Goal: Communication & Community: Answer question/provide support

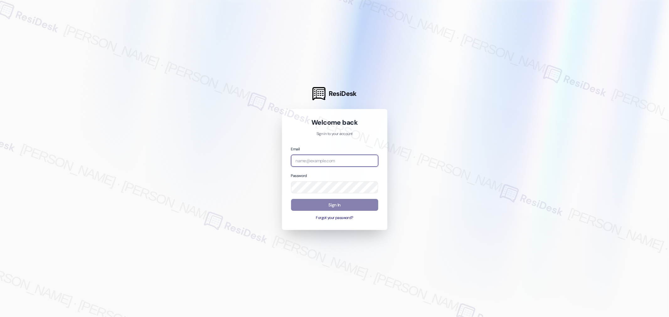
click at [338, 162] on input "email" at bounding box center [334, 161] width 87 height 12
click at [0, 317] on com-1password-button at bounding box center [0, 317] width 0 height 0
type input "automated-surveys-birchstone_residential-kirsche.codina@birchstone_[DOMAIN_NAME]"
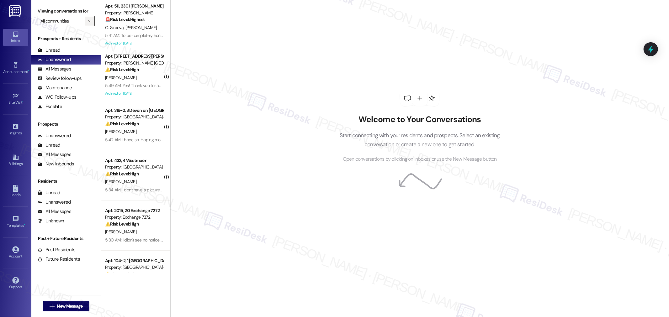
click at [88, 19] on icon "" at bounding box center [89, 21] width 3 height 5
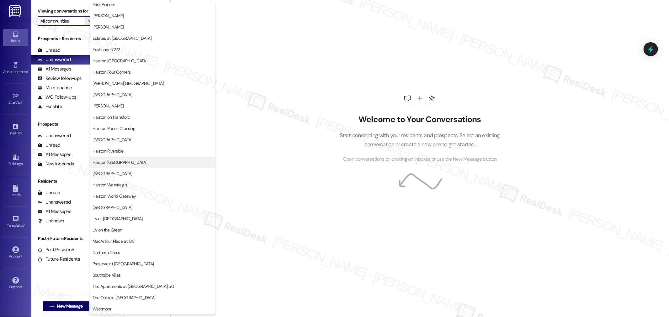
scroll to position [139, 0]
click at [129, 311] on span "Westmoor" at bounding box center [153, 309] width 120 height 6
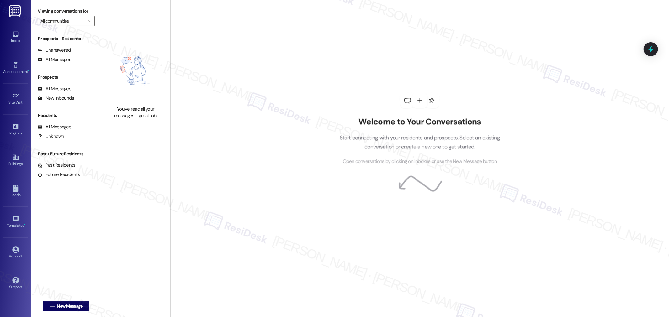
type input "Westmoor"
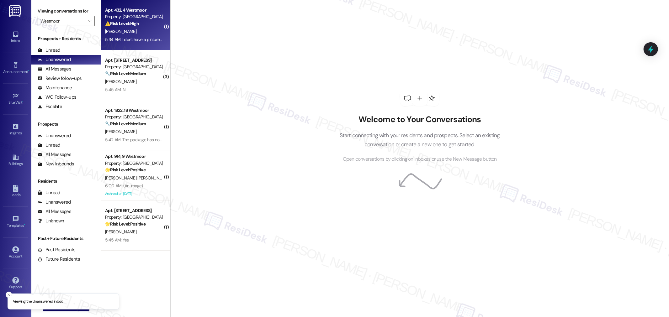
click at [137, 28] on div "K. Turner" at bounding box center [133, 32] width 59 height 8
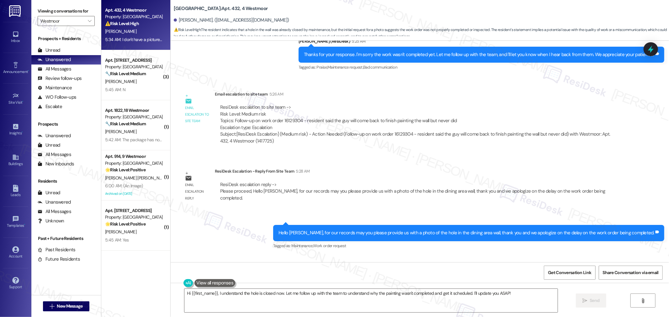
scroll to position [1425, 0]
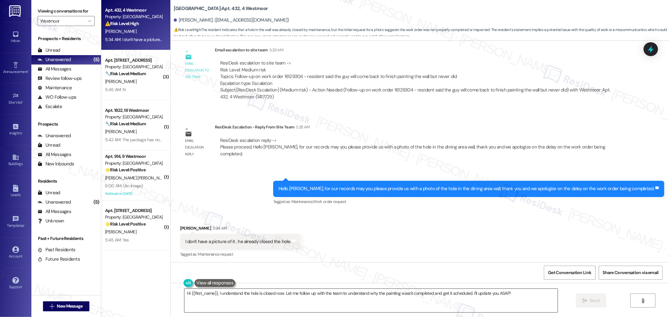
click at [332, 296] on textarea "Hi {{first_name}}, I understand the hole is closed now. Let me follow up with t…" at bounding box center [370, 301] width 373 height 24
click at [412, 298] on textarea "Hi {{first_name}}, I understand the hole is closed now. Let me follow up with t…" at bounding box center [368, 301] width 373 height 24
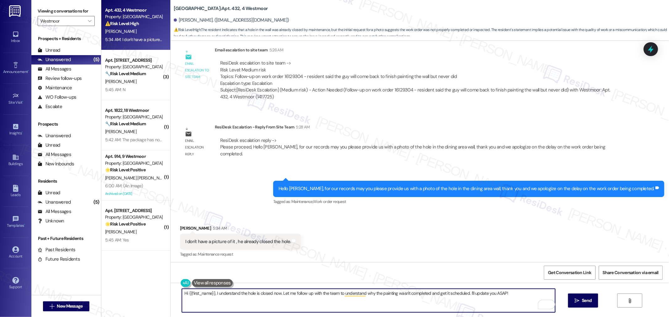
click at [414, 295] on textarea "Hi {{first_name}}, I understand the hole is closed now. Let me follow up with t…" at bounding box center [368, 301] width 373 height 24
paste textarea "Just to make sure I understand correctly, the hole in the dining area is alread…"
type textarea "Just to make sure I understand correctly, the hole in the dining area is alread…"
click at [582, 297] on button " Send" at bounding box center [583, 301] width 30 height 14
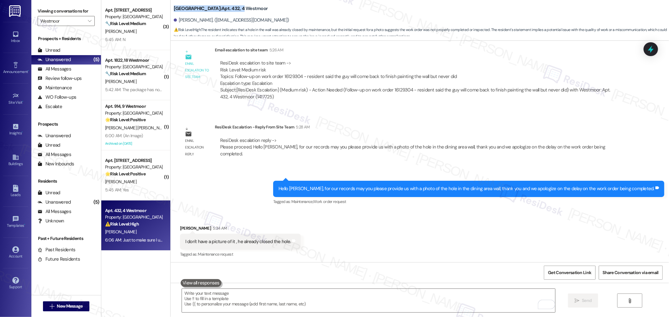
drag, startPoint x: 169, startPoint y: 7, endPoint x: 214, endPoint y: 8, distance: 44.5
click at [214, 8] on b "Westmoor: Apt. 432, 4 Westmoor" at bounding box center [221, 8] width 94 height 7
copy b "Westmoor: Apt. 432, 4"
drag, startPoint x: 173, startPoint y: 20, endPoint x: 204, endPoint y: 23, distance: 30.9
click at [204, 23] on div "[PERSON_NAME]. ([EMAIL_ADDRESS][DOMAIN_NAME])" at bounding box center [231, 20] width 115 height 7
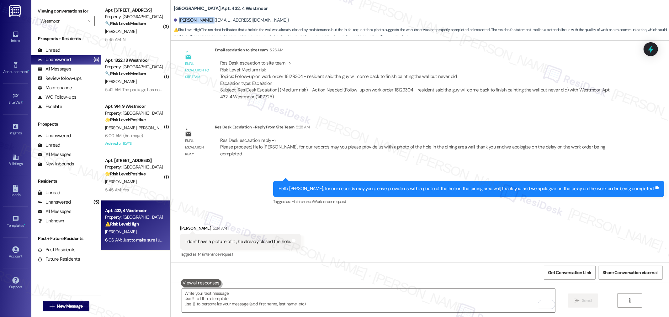
copy div "[PERSON_NAME]"
click at [285, 75] on div "ResiDesk escalation to site team -> Risk Level: Medium risk Topics: Follow-up o…" at bounding box center [417, 73] width 394 height 27
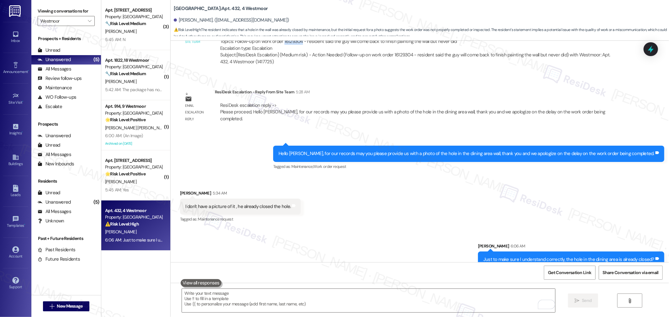
scroll to position [1512, 0]
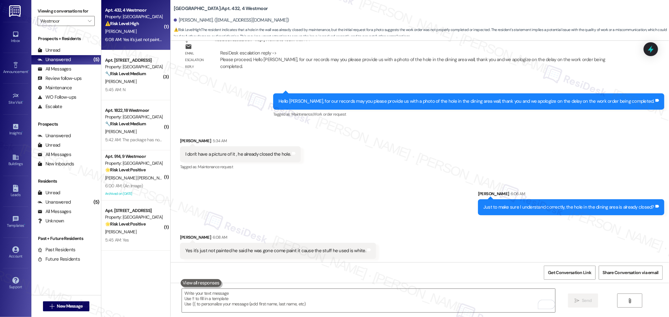
copy div "16129304"
click at [570, 266] on button "Get Conversation Link" at bounding box center [569, 273] width 51 height 14
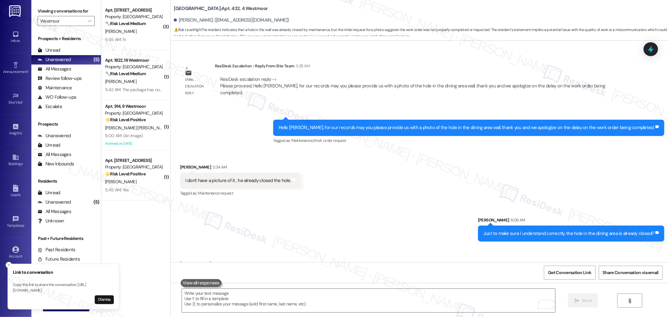
scroll to position [1556, 0]
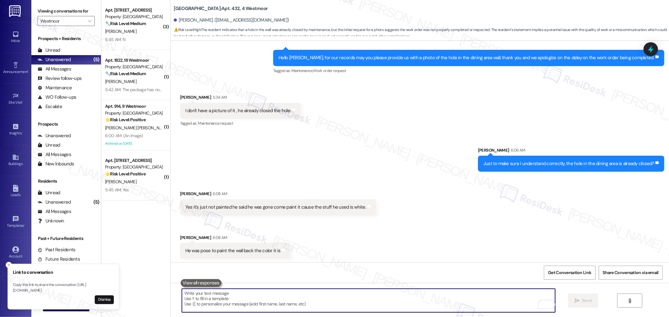
click at [329, 294] on textarea "To enrich screen reader interactions, please activate Accessibility in Grammarl…" at bounding box center [368, 301] width 373 height 24
paste textarea "Okay, so the hole is already patched up, but it hasn’t been repainted yet?"
type textarea "Okay, so the hole is already patched up, but it hasn’t been repainted yet?"
click at [591, 300] on span "Send" at bounding box center [587, 301] width 12 height 7
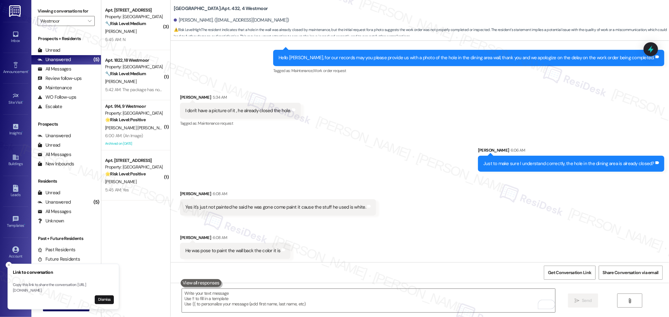
scroll to position [1600, 0]
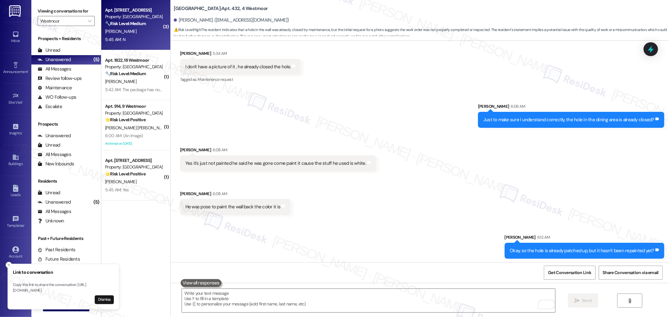
click at [139, 41] on div "5:45 AM: N 5:45 AM: N" at bounding box center [133, 40] width 59 height 8
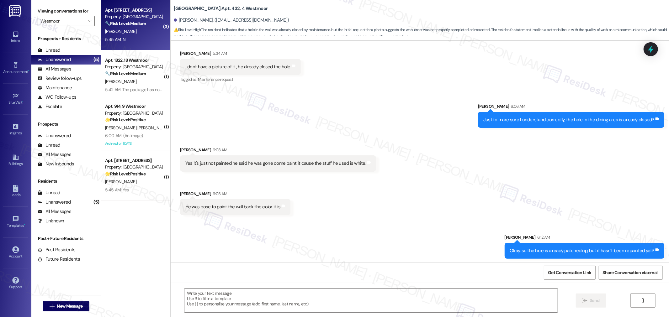
type textarea "Fetching suggested responses. Please feel free to read through the conversation…"
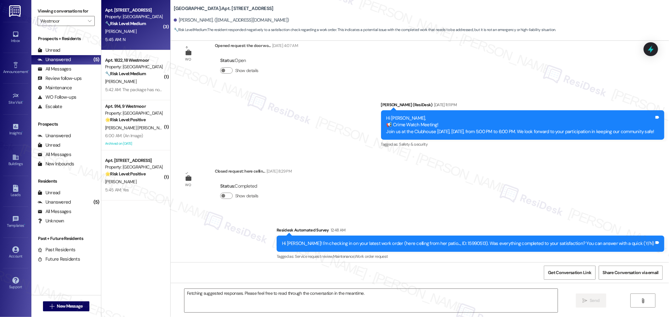
scroll to position [1820, 0]
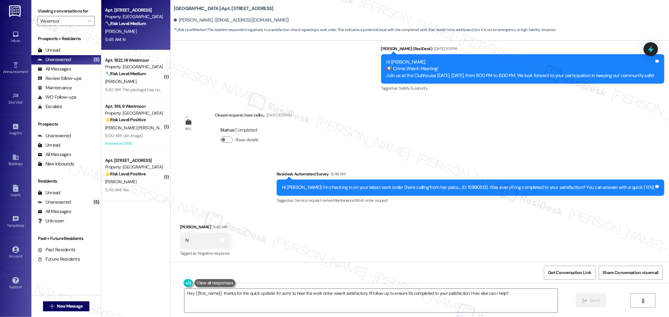
click at [482, 184] on div "Hi [PERSON_NAME]! I'm checking in on your latest work order (here celling from …" at bounding box center [468, 187] width 372 height 7
copy div "15990513"
click at [417, 126] on div "WO Lease started Mar 17, 2025 at 8:00 AM Show details Survey, sent via SMS Resi…" at bounding box center [420, 152] width 498 height 222
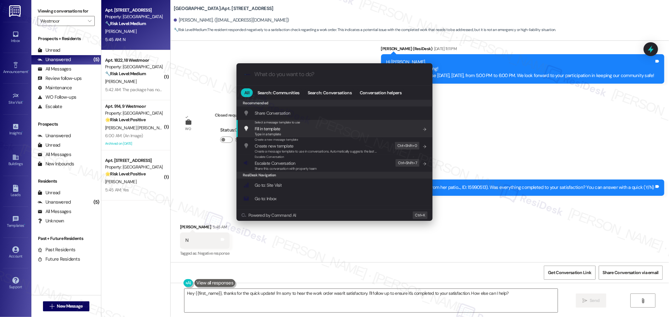
click at [516, 125] on div ".cls-1{fill:#0a055f;}.cls-2{fill:#0cc4c4;} resideskLogoBlueOrange All Search: C…" at bounding box center [334, 158] width 669 height 317
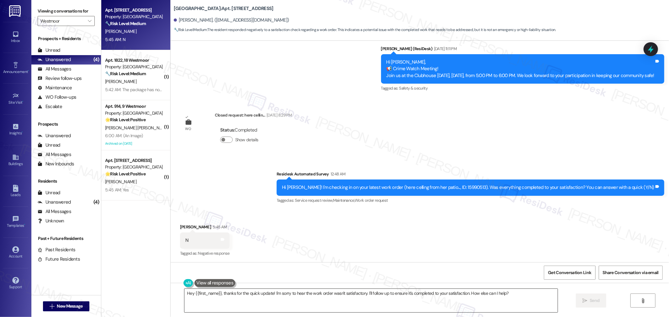
click at [328, 294] on textarea "Hey {{first_name}}, thanks for the quick update! I'm sorry to hear the work ord…" at bounding box center [370, 301] width 373 height 24
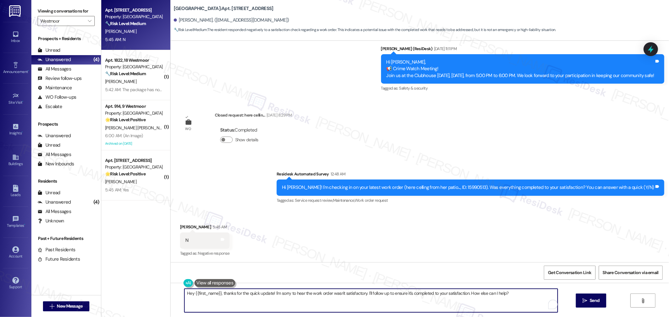
paste textarea "Thank you for bringing this to our attention, {{first_name}}. I'm sorry to hear…"
click at [478, 185] on div "Hi [PERSON_NAME]! I'm checking in on your latest work order (here celling from …" at bounding box center [468, 187] width 372 height 7
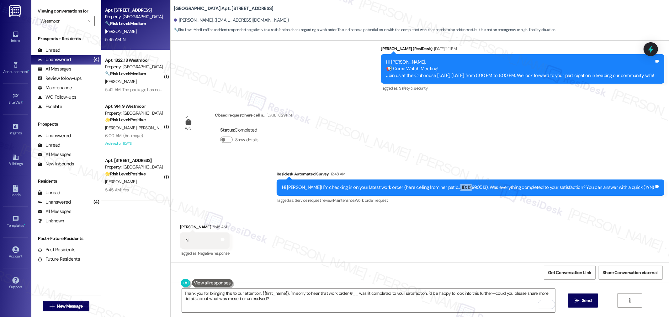
click at [478, 185] on div "Hi [PERSON_NAME]! I'm checking in on your latest work order (here celling from …" at bounding box center [468, 187] width 372 height 7
copy div "15990513"
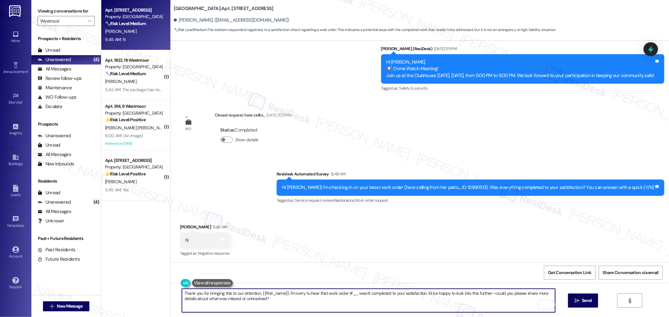
click at [354, 294] on textarea "Thank you for bringing this to our attention, {{first_name}}. I'm sorry to hear…" at bounding box center [368, 301] width 373 height 24
paste textarea "15990513"
type textarea "Thank you for bringing this to our attention, {{first_name}}. I'm sorry to hear…"
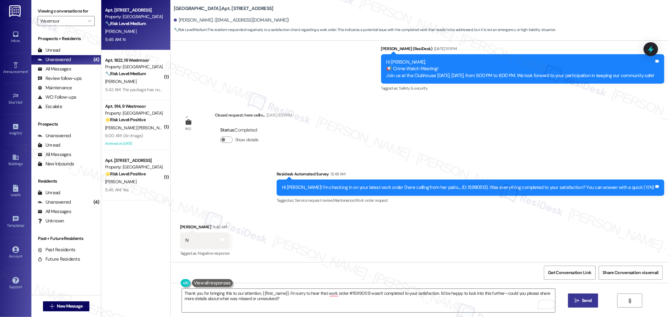
click at [582, 295] on button " Send" at bounding box center [583, 301] width 30 height 14
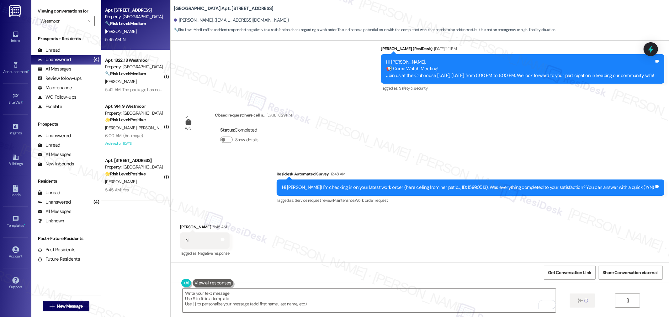
scroll to position [1820, 0]
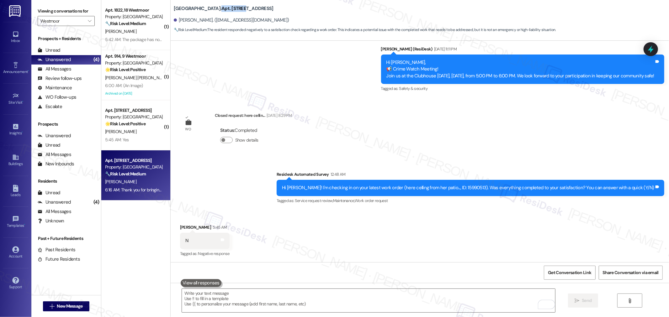
drag, startPoint x: 193, startPoint y: 8, endPoint x: 214, endPoint y: 9, distance: 21.3
click at [214, 9] on b "Westmoor: Apt. 533, 5 Westmoor" at bounding box center [224, 8] width 100 height 7
copy b "Apt. 533, 5"
drag, startPoint x: 174, startPoint y: 19, endPoint x: 209, endPoint y: 24, distance: 34.9
click at [209, 24] on div "[PERSON_NAME]. ([EMAIL_ADDRESS][DOMAIN_NAME])" at bounding box center [421, 20] width 495 height 13
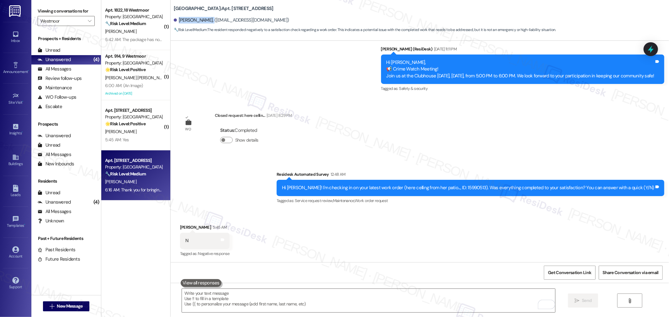
copy div "[PERSON_NAME]"
click at [475, 188] on div "Hi [PERSON_NAME]! I'm checking in on your latest work order (here celling from …" at bounding box center [468, 188] width 372 height 7
copy div "15990513"
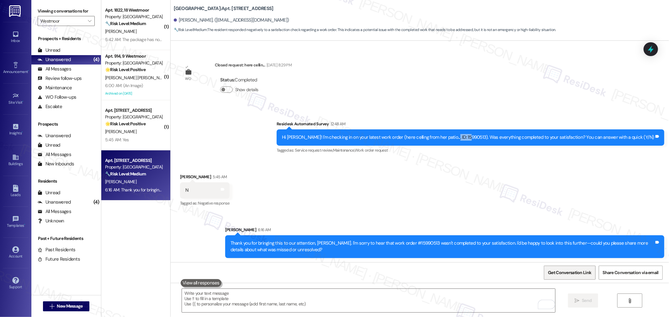
click at [579, 277] on span "Get Conversation Link" at bounding box center [570, 272] width 46 height 13
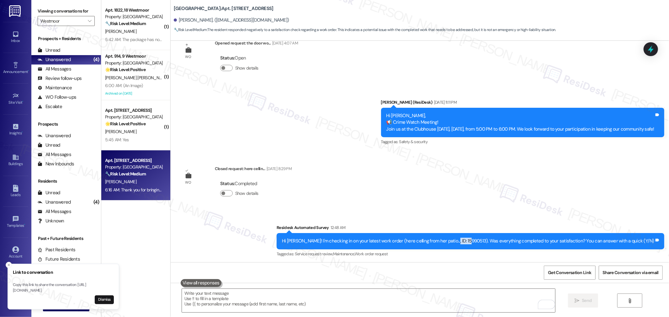
scroll to position [1766, 0]
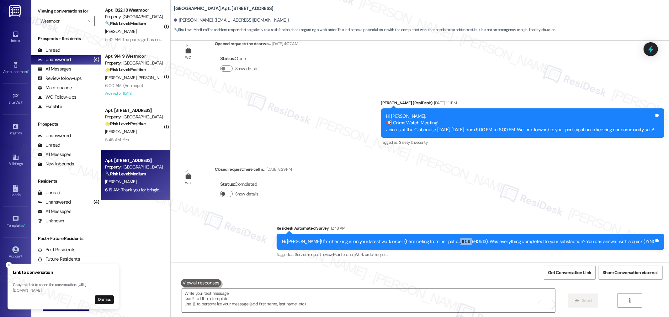
click at [224, 191] on button "Show details" at bounding box center [226, 194] width 13 height 6
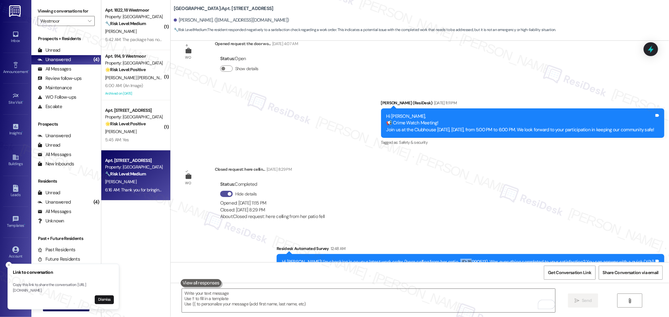
click at [224, 191] on button "Hide details" at bounding box center [226, 194] width 13 height 6
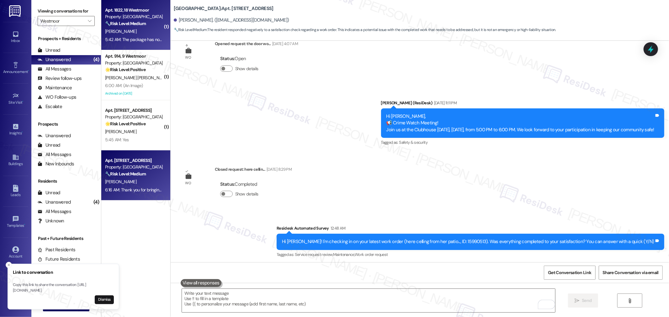
click at [135, 37] on div "5:42 AM: The package has not been delivered but in order not to get lost that i…" at bounding box center [213, 40] width 217 height 6
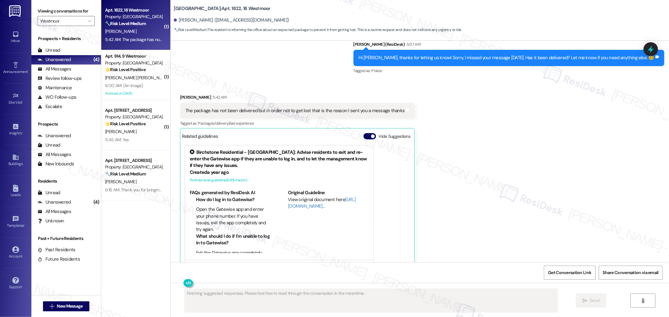
scroll to position [7150, 0]
click at [371, 134] on span "button" at bounding box center [373, 136] width 4 height 4
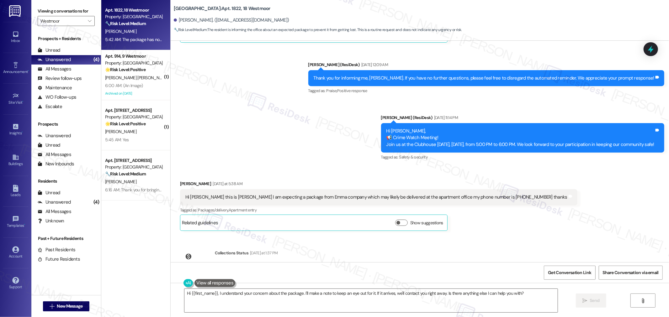
scroll to position [7023, 0]
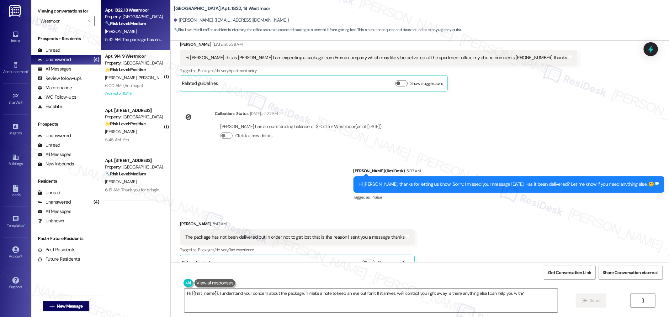
click at [300, 234] on div "The package has not been delivered but in order not to get lost that is the rea…" at bounding box center [295, 237] width 220 height 7
copy div "The package has not been delivered but in order not to get lost that is the rea…"
click at [468, 300] on textarea "Hi {{first_name}}, I understand your concern about the package. I'll make a not…" at bounding box center [370, 301] width 373 height 24
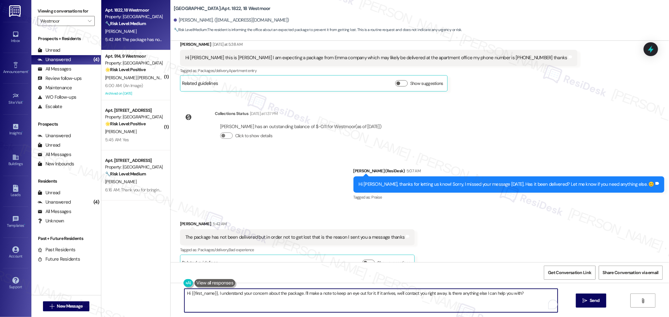
paste textarea "Noted, thanks for reaching out. Just to confirm — the package hasn’t arrived ye…"
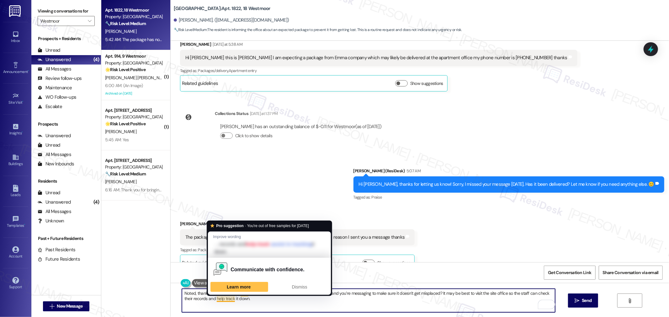
click at [318, 302] on textarea "Noted, thanks for reaching out. Just to confirm — the package hasn’t arrived ye…" at bounding box center [368, 301] width 373 height 24
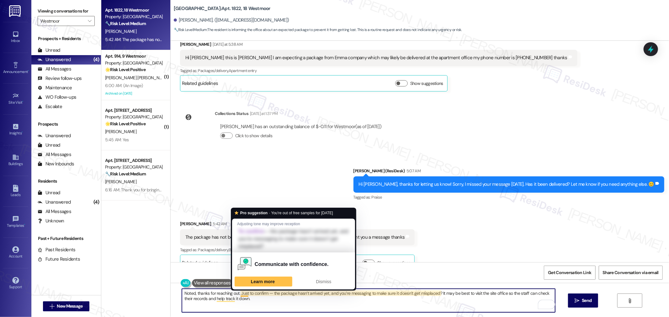
click at [237, 293] on textarea "Noted, thanks for reaching out. Just to confirm — the package hasn’t arrived ye…" at bounding box center [368, 301] width 373 height 24
click at [233, 293] on textarea "Noted, thanks for reaching out. Just to confirm — the package hasn’t arrived ye…" at bounding box center [368, 301] width 373 height 24
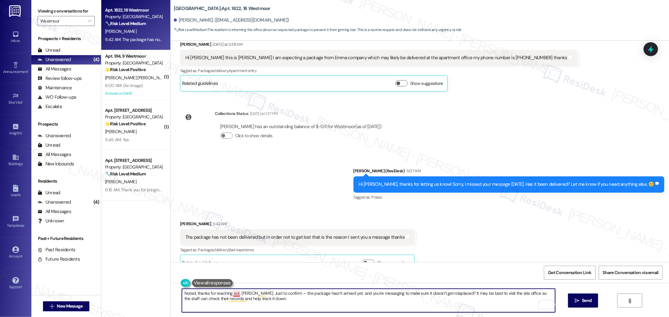
click at [230, 294] on textarea "Noted, thanks for reaching out, Florence. Just to confirm — the package hasn’t …" at bounding box center [368, 301] width 373 height 24
click at [291, 295] on textarea "Noted, thanks for reaching out, Florence. Just to confirm — the package hasn’t …" at bounding box center [368, 301] width 373 height 24
type textarea "Noted, thanks for reaching out, Florence. Just to confirm — the package hasn’t …"
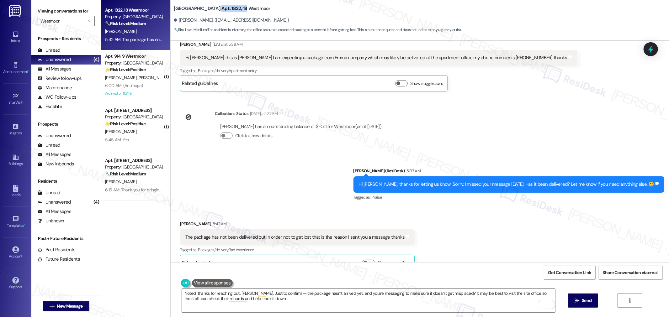
drag, startPoint x: 193, startPoint y: 9, endPoint x: 217, endPoint y: 10, distance: 24.5
click at [217, 10] on b "Westmoor: Apt. 1822, 18 Westmoor" at bounding box center [222, 8] width 97 height 7
copy b "Apt. 1822, 18"
drag, startPoint x: 174, startPoint y: 19, endPoint x: 206, endPoint y: 23, distance: 32.2
click at [206, 23] on div "Florence Olutoge. (jokeolutoge@gmail.com)" at bounding box center [231, 20] width 115 height 7
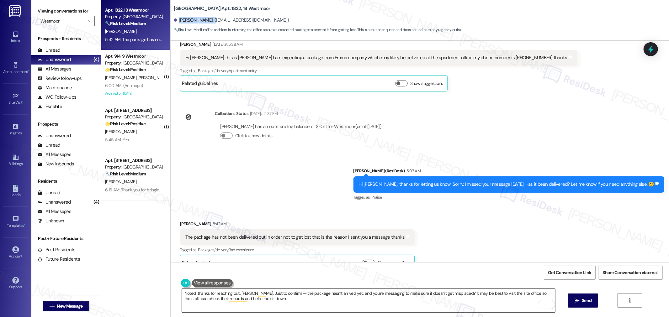
click at [386, 300] on textarea "Noted, thanks for reaching out, Florence. Just to confirm — the package hasn’t …" at bounding box center [368, 301] width 373 height 24
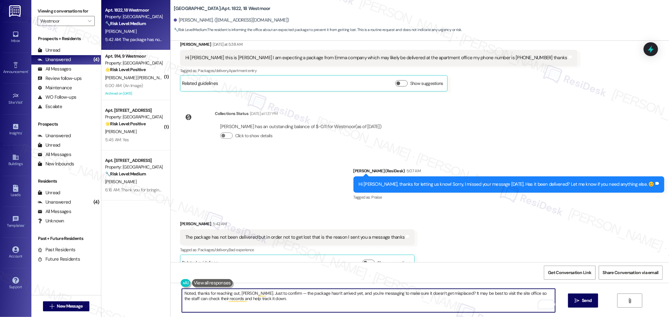
click at [538, 293] on textarea "Noted, thanks for reaching out, Florence. Just to confirm — the package hasn’t …" at bounding box center [368, 301] width 373 height 24
click at [440, 301] on textarea "Noted, thanks for reaching out, Florence. Just to confirm — the package hasn’t …" at bounding box center [368, 301] width 373 height 24
click at [594, 300] on button " Send" at bounding box center [583, 301] width 30 height 14
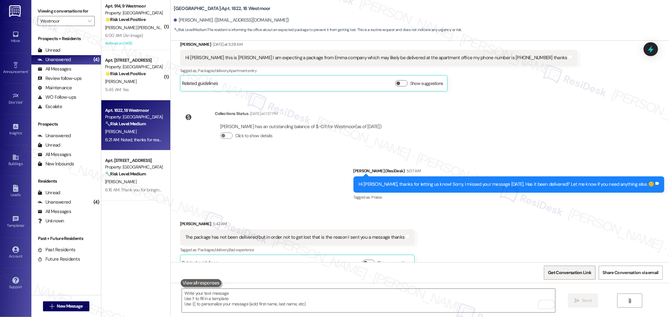
click at [555, 275] on span "Get Conversation Link" at bounding box center [569, 273] width 43 height 7
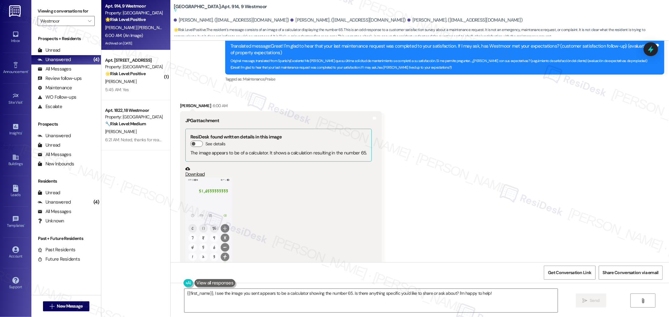
scroll to position [1348, 0]
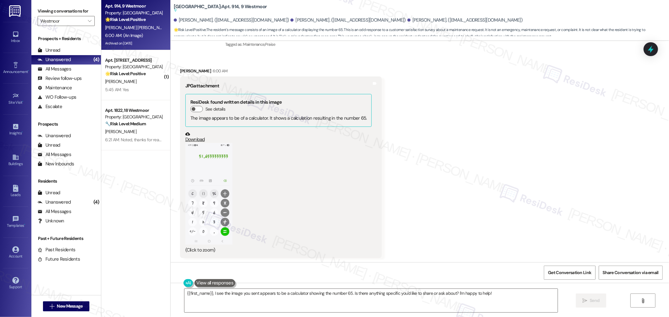
click at [213, 196] on button "Zoom image" at bounding box center [208, 194] width 47 height 102
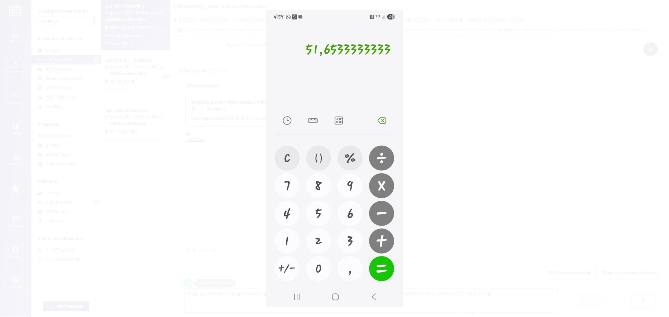
click at [479, 197] on button "Unzoom image" at bounding box center [334, 158] width 669 height 317
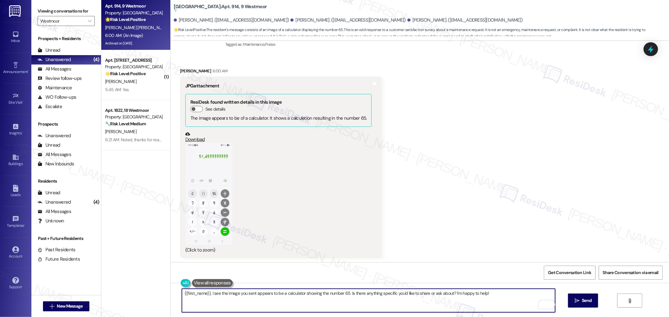
drag, startPoint x: 348, startPoint y: 293, endPoint x: 181, endPoint y: 297, distance: 166.3
click at [182, 297] on textarea "{{first_name}}, I see the image you sent appears to be a calculator showing the…" at bounding box center [368, 301] width 373 height 24
drag, startPoint x: 177, startPoint y: 294, endPoint x: 180, endPoint y: 295, distance: 3.7
click at [182, 294] on textarea "Is there anything specific you'd like to share or ask about? I'm happy to help!" at bounding box center [368, 301] width 373 height 24
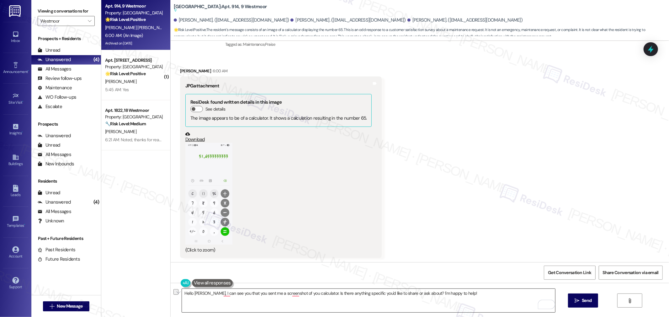
click at [410, 297] on textarea "Hello Liseth, I can see you that you sent me a screenshot of you calculator. Is…" at bounding box center [368, 301] width 373 height 24
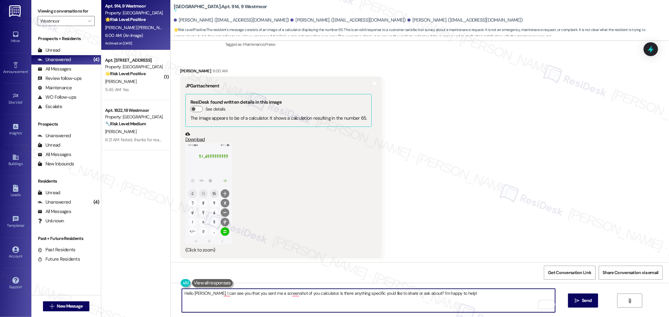
click at [459, 293] on textarea "Hello Liseth, I can see you that you sent me a screenshot of you calculator. Is…" at bounding box center [368, 301] width 373 height 24
paste textarea "i Liseth, I noticed you shared a screenshot of your calculator. Was there somet…"
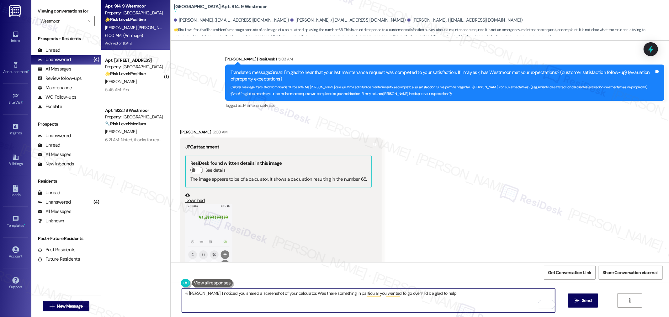
scroll to position [1209, 0]
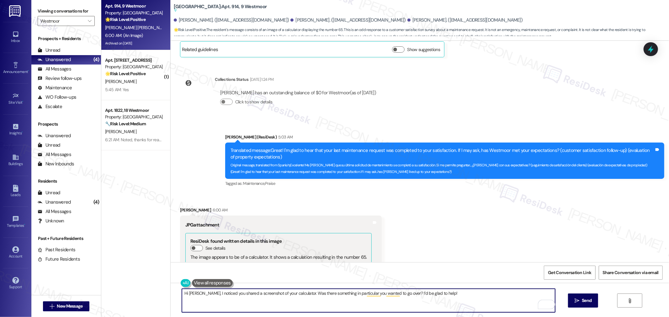
click at [271, 303] on textarea "Hi Liseth, I noticed you shared a screenshot of your calculator. Was there some…" at bounding box center [368, 301] width 373 height 24
type textarea "Hi Liseth, I noticed you shared a screenshot of your calculator. Was there some…"
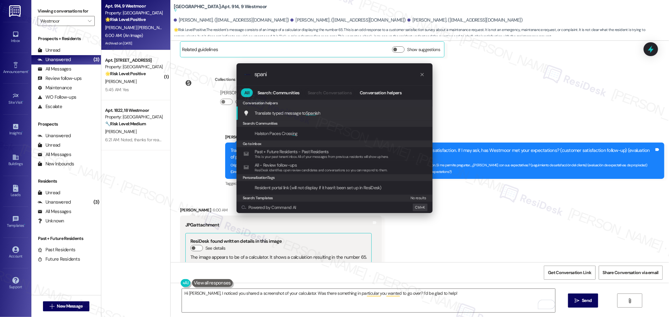
type input "spani"
click at [322, 115] on div "Translate typed message to Spani sh Add shortcut" at bounding box center [334, 113] width 183 height 7
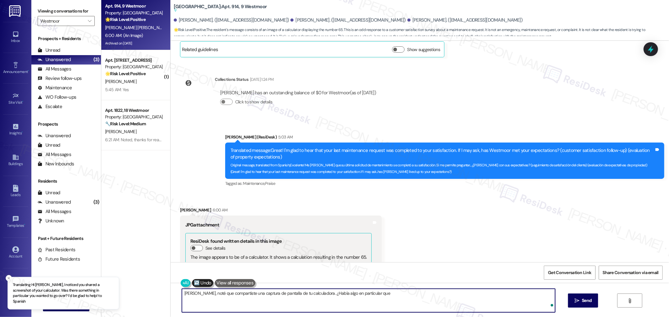
scroll to position [1348, 0]
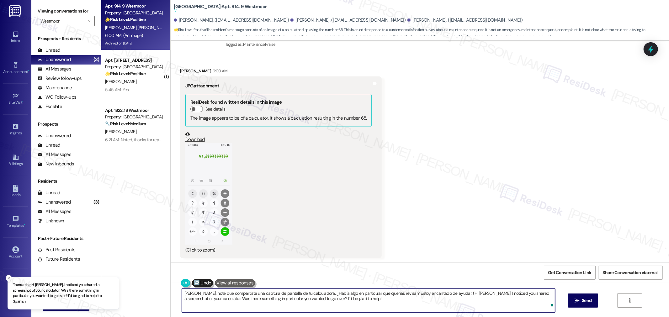
type textarea "Hola Liseth, noté que compartiste una captura de pantalla de tu calculadora. ¿H…"
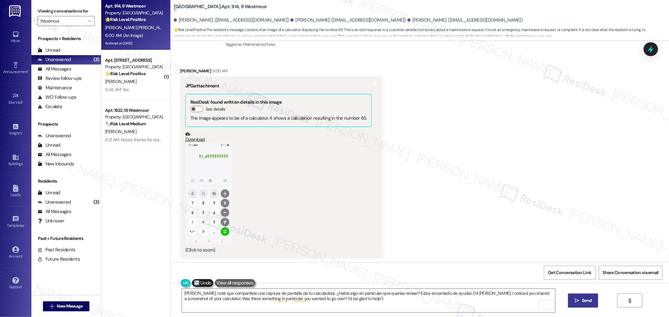
click at [592, 301] on button " Send" at bounding box center [583, 301] width 30 height 14
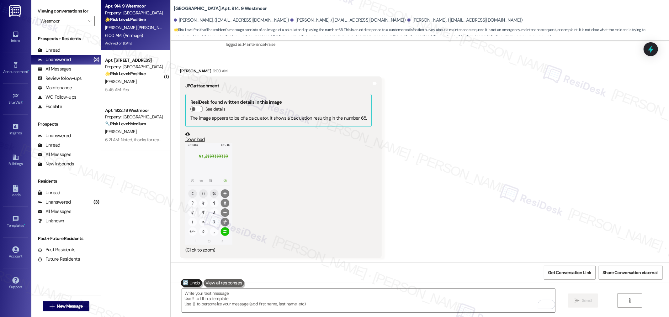
scroll to position [1348, 0]
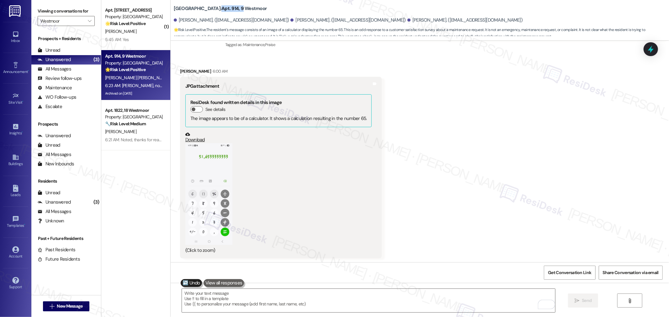
drag, startPoint x: 193, startPoint y: 7, endPoint x: 214, endPoint y: 9, distance: 20.5
click at [214, 9] on b "Westmoor: Apt. 914, 9 Westmoor" at bounding box center [220, 8] width 93 height 7
drag, startPoint x: 174, startPoint y: 21, endPoint x: 214, endPoint y: 25, distance: 39.4
click at [214, 25] on div "Alirio Montes Guerra. (aliriococina1@gmail.com) Liseth Bravo. (lisdelcar2010@gm…" at bounding box center [421, 20] width 495 height 13
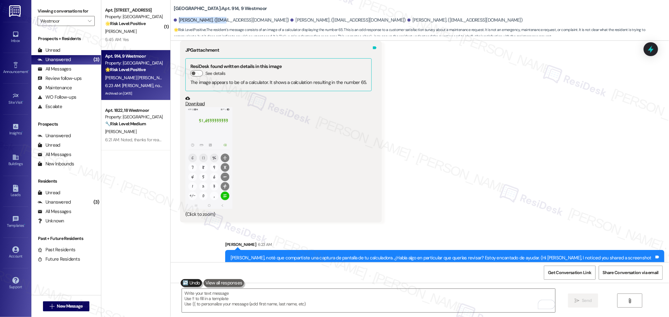
scroll to position [1398, 0]
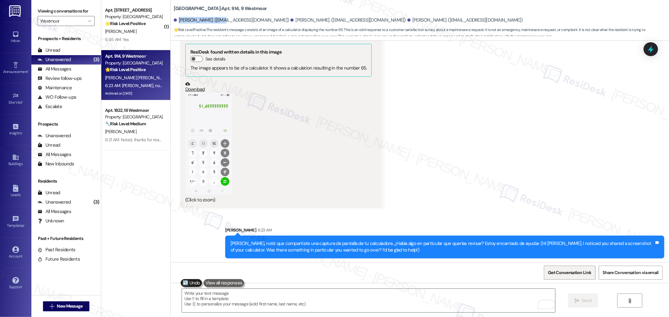
click at [573, 274] on span "Get Conversation Link" at bounding box center [569, 273] width 43 height 7
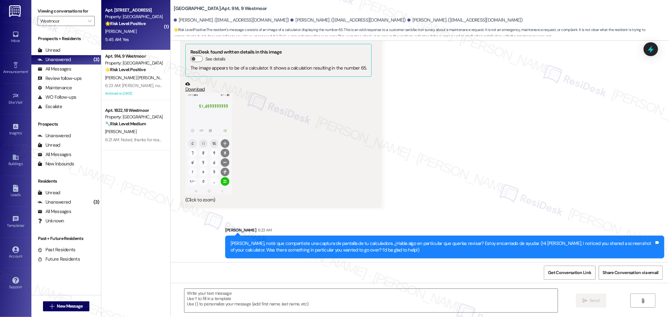
type textarea "Fetching suggested responses. Please feel free to read through the conversation…"
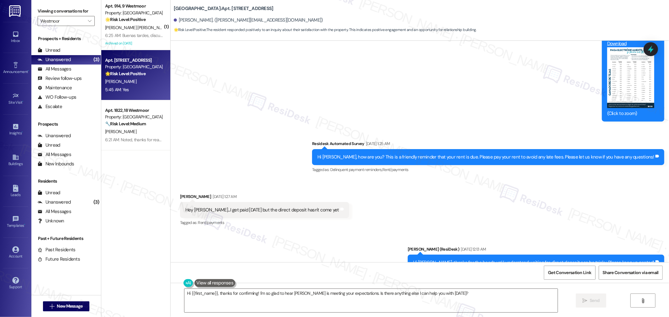
scroll to position [987, 0]
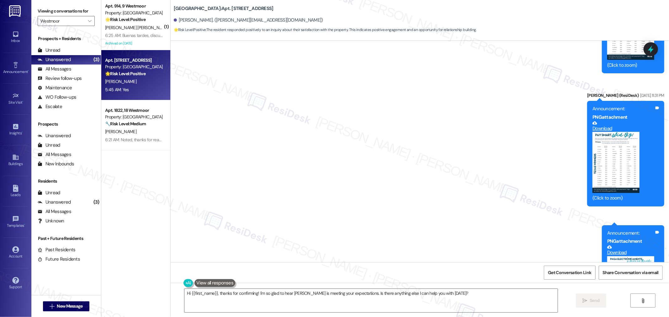
click at [407, 191] on div "Sent via SMS Sarah (ResiDesk) Aug 13, 2025 at 11:03 PM Thank you, Jonathan, see…" at bounding box center [420, 21] width 498 height 733
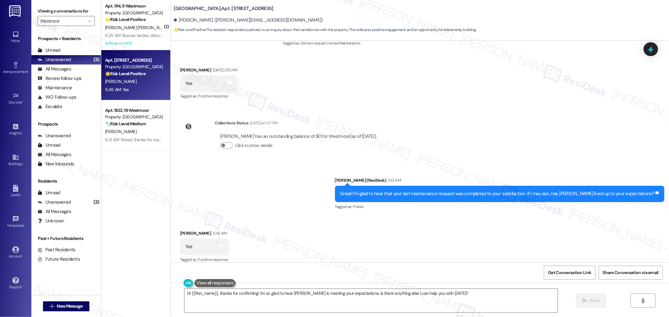
scroll to position [1719, 0]
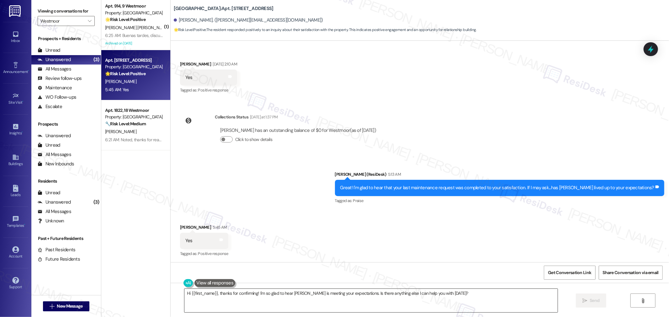
click at [417, 300] on textarea "Hi {{first_name}}, thanks for confirming! I'm so glad to hear Westmoor is meeti…" at bounding box center [370, 301] width 373 height 24
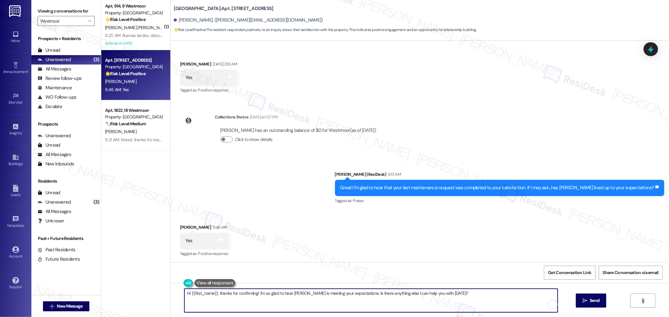
paste textarea "I'm so glad to know that your home is meeting your expectations. Happy to hear …"
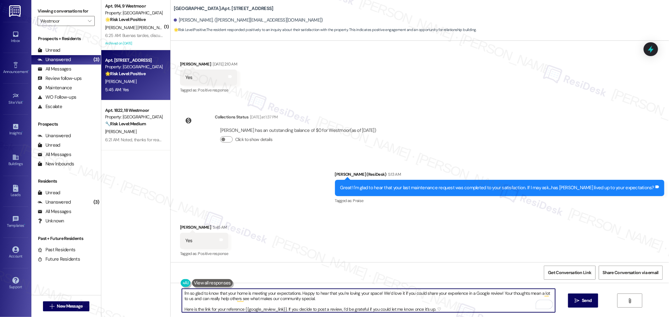
click at [294, 293] on textarea "I'm so glad to know that your home is meeting your expectations. Happy to hear …" at bounding box center [368, 301] width 373 height 24
click at [296, 293] on textarea "I'm so glad to know that your home is meeting your expectations. Happy to hear …" at bounding box center [368, 301] width 373 height 24
drag, startPoint x: 284, startPoint y: 309, endPoint x: 174, endPoint y: 315, distance: 109.9
click at [174, 315] on div "I'm so glad to know that your home is meeting your expectations, Jonathan. Happ…" at bounding box center [420, 306] width 498 height 47
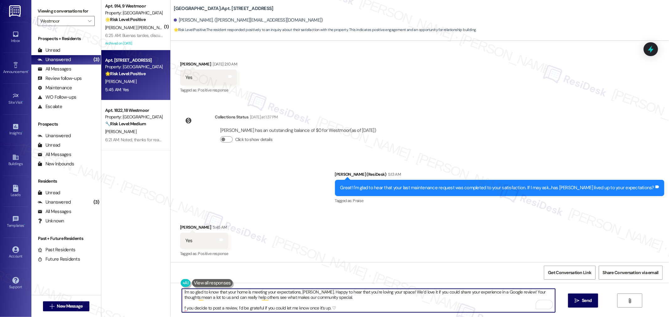
click at [344, 308] on textarea "I'm so glad to know that your home is meeting your expectations, Jonathan. Happ…" at bounding box center [368, 301] width 373 height 24
paste textarea "Here is the link for your reference {{google_review_link}}. I"
click at [182, 305] on textarea "I'm so glad to know that your home is meeting your expectations, Jonathan. Happ…" at bounding box center [368, 301] width 373 height 24
click at [357, 306] on textarea "I'm so glad to know that your home is meeting your expectations, Jonathan. Happ…" at bounding box center [368, 301] width 373 height 24
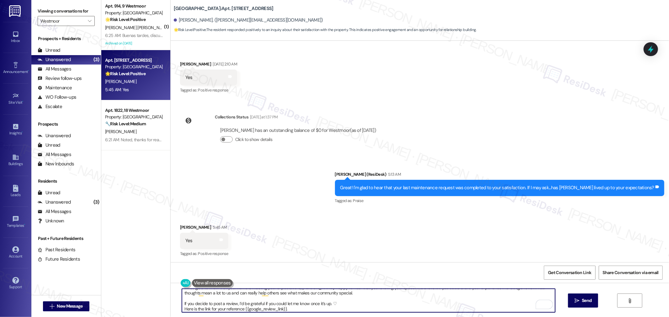
scroll to position [7, 0]
type textarea "I'm so glad to know that your home is meeting your expectations, Jonathan. Happ…"
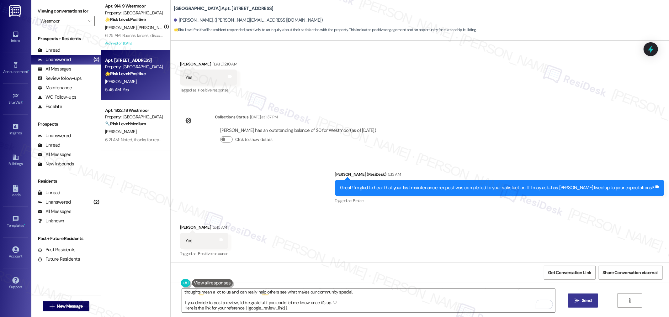
click at [589, 300] on span "Send" at bounding box center [587, 301] width 10 height 7
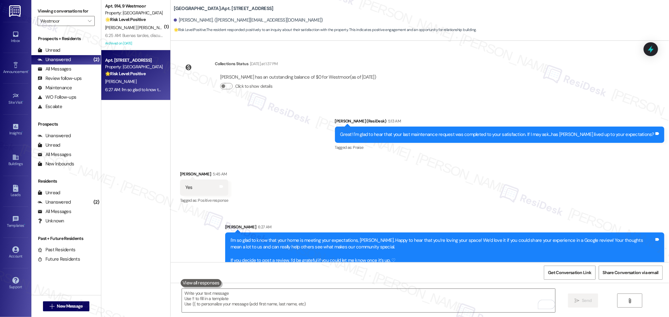
scroll to position [1789, 0]
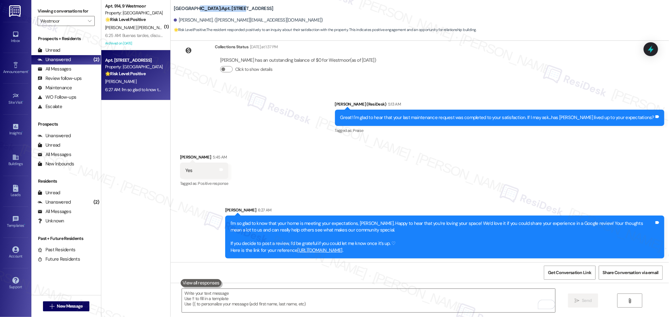
drag, startPoint x: 192, startPoint y: 8, endPoint x: 212, endPoint y: 10, distance: 20.5
click at [212, 10] on b "Westmoor: Apt. 616, 6 Westmoor" at bounding box center [224, 8] width 100 height 7
drag, startPoint x: 206, startPoint y: 7, endPoint x: 200, endPoint y: 9, distance: 6.6
click at [206, 7] on b "Westmoor: Apt. 616, 6 Westmoor" at bounding box center [224, 8] width 100 height 7
drag, startPoint x: 193, startPoint y: 8, endPoint x: 213, endPoint y: 8, distance: 20.1
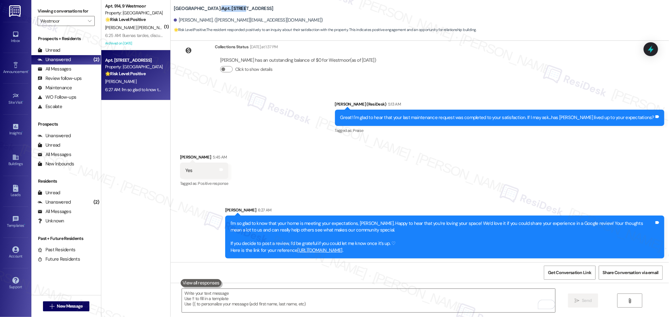
click at [213, 8] on b "Westmoor: Apt. 616, 6 Westmoor" at bounding box center [224, 8] width 100 height 7
drag, startPoint x: 174, startPoint y: 20, endPoint x: 205, endPoint y: 25, distance: 32.1
click at [205, 25] on div "Jonathan Turner. (turner.jonathan2008@gmail.com)" at bounding box center [421, 20] width 495 height 13
click at [578, 272] on span "Get Conversation Link" at bounding box center [569, 273] width 43 height 7
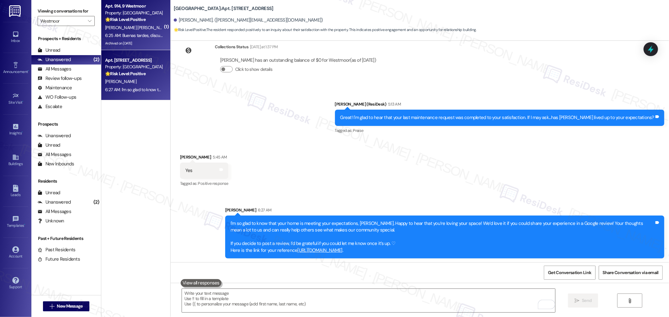
click at [123, 20] on strong "🌟 Risk Level: Positive" at bounding box center [125, 20] width 40 height 6
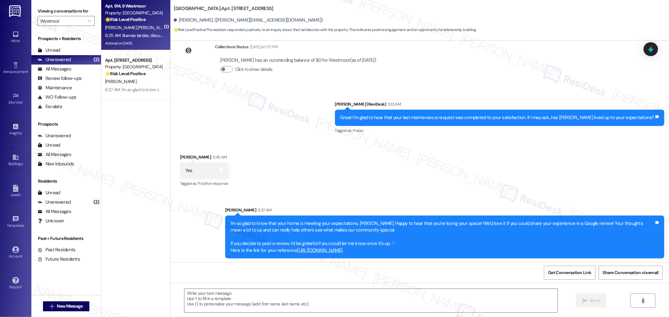
type textarea "Fetching suggested responses. Please feel free to read through the conversation…"
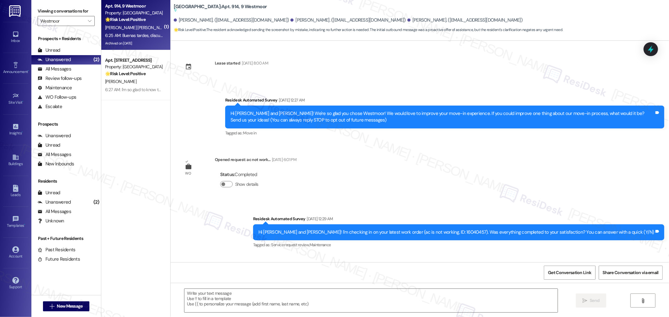
scroll to position [1474, 0]
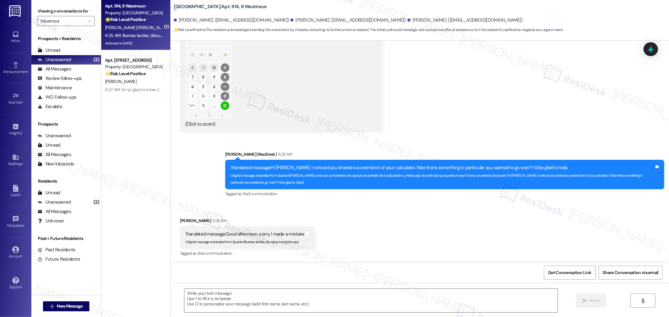
type textarea "Fetching suggested responses. Please feel free to read through the conversation…"
click at [385, 229] on div "Received via SMS Liseth Bravo 6:25 AM Translated message: Good afternoon, sorry…" at bounding box center [420, 234] width 498 height 60
click at [453, 283] on div "Get Conversation Link Share Conversation via email" at bounding box center [420, 273] width 498 height 21
click at [429, 297] on textarea "Fetching suggested responses. Please feel free to read through the conversation…" at bounding box center [370, 301] width 373 height 24
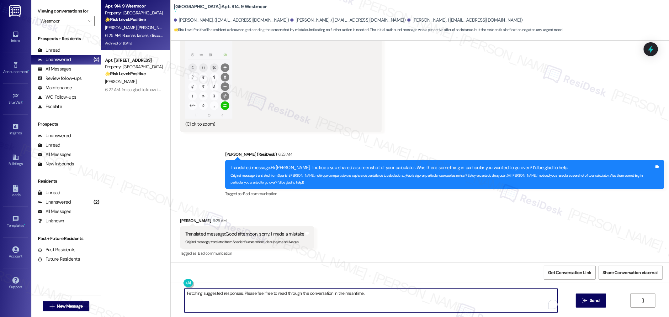
click at [257, 304] on textarea "Fetching suggested responses. Please feel free to read through the conversation…" at bounding box center [370, 301] width 373 height 24
click at [264, 298] on textarea "Fetching suggested responses. Please feel free to read through the conversation…" at bounding box center [370, 301] width 373 height 24
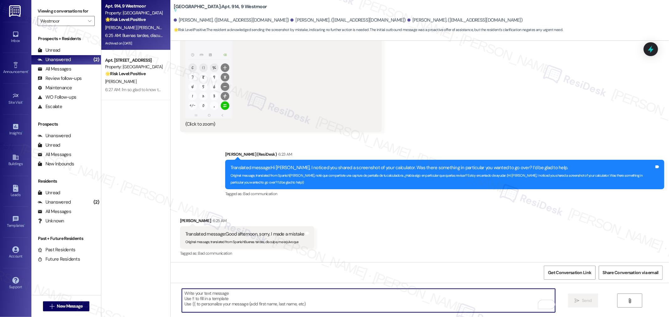
click at [374, 300] on textarea "To enrich screen reader interactions, please activate Accessibility in Grammarl…" at bounding box center [368, 301] width 373 height 24
paste textarea "If you have any questions or need clarification, please feel free to reach out—…"
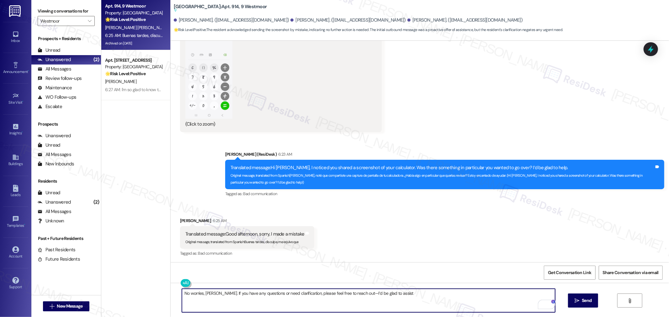
click at [453, 300] on textarea "No worries, Liseth. If you have any questions or need clarification, please fee…" at bounding box center [368, 301] width 373 height 24
click at [411, 294] on textarea "No worries, Liseth. If you have any questions or need clarification, please fee…" at bounding box center [368, 301] width 373 height 24
type textarea "No worries, Liseth. If you have any questions or need clarification, please fee…"
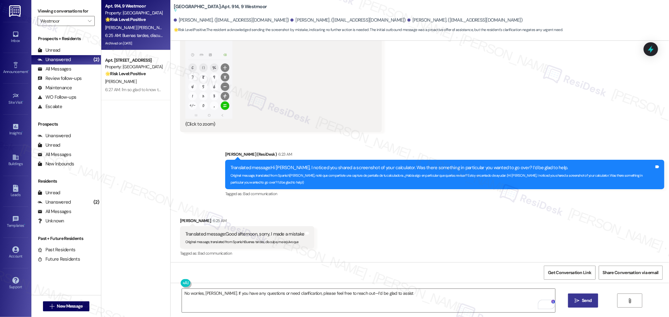
click at [588, 299] on span "Send" at bounding box center [587, 301] width 10 height 7
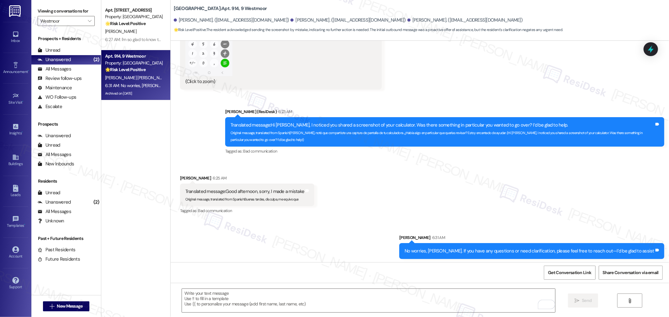
scroll to position [1518, 0]
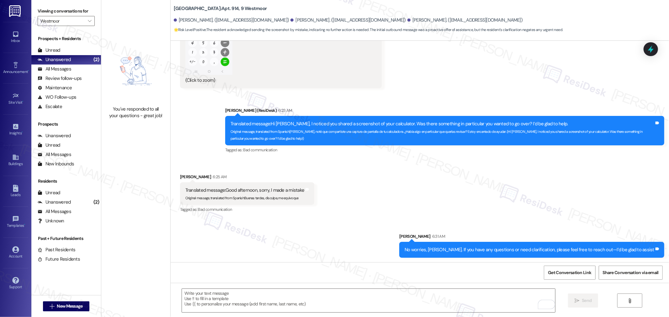
click at [84, 26] on div "Viewing conversations for Westmoor " at bounding box center [66, 16] width 70 height 32
click at [88, 23] on icon "" at bounding box center [89, 21] width 3 height 5
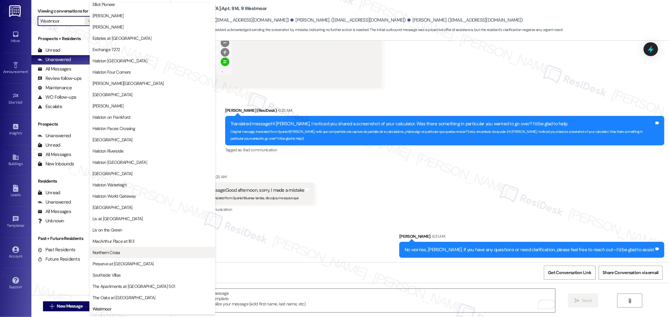
scroll to position [139, 0]
click at [129, 293] on button "The Oaks at [GEOGRAPHIC_DATA]" at bounding box center [152, 298] width 125 height 11
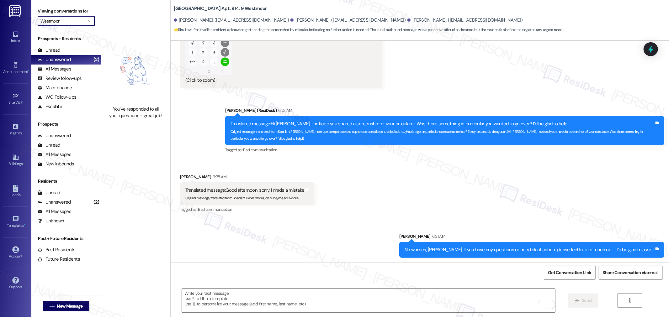
type input "The Oaks at [GEOGRAPHIC_DATA]"
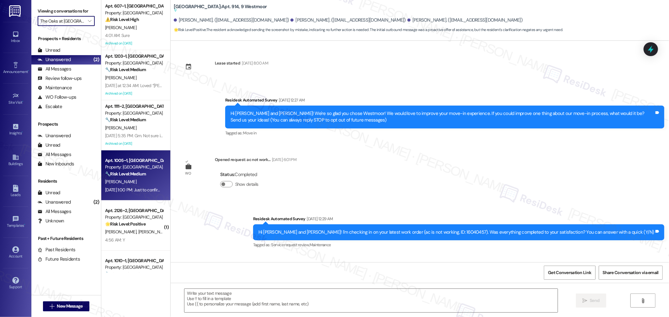
scroll to position [1474, 0]
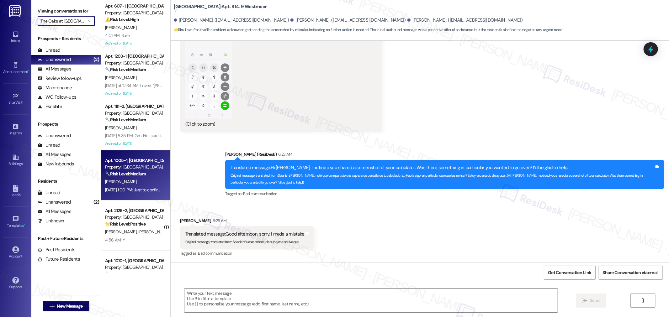
type textarea "Fetching suggested responses. Please feel free to read through the conversation…"
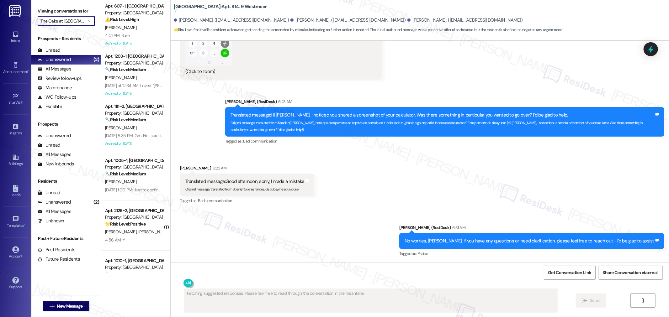
scroll to position [1492, 0]
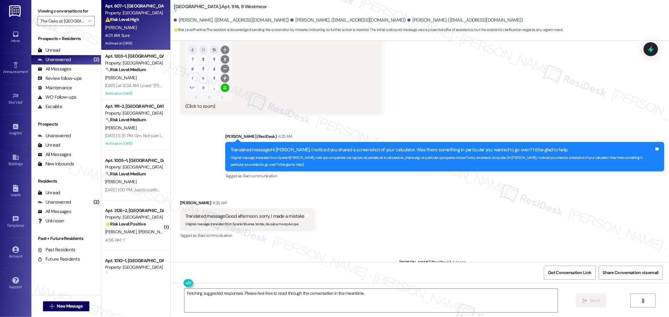
click at [145, 35] on div "4:01 AM: Sure 4:01 AM: Sure" at bounding box center [133, 36] width 59 height 8
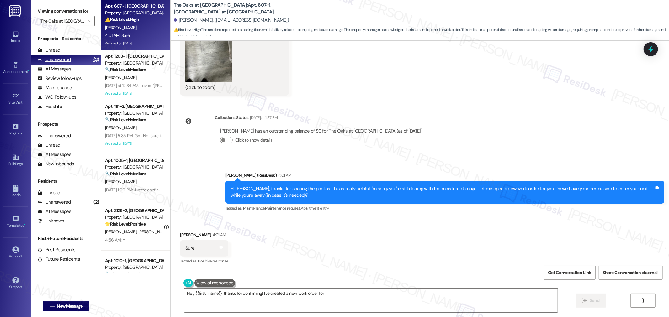
scroll to position [5884, 0]
click at [85, 58] on div "Unanswered (2)" at bounding box center [66, 59] width 70 height 9
type textarea "Hey {{first_name}}, thanks for confirming! I've created a new work order for th…"
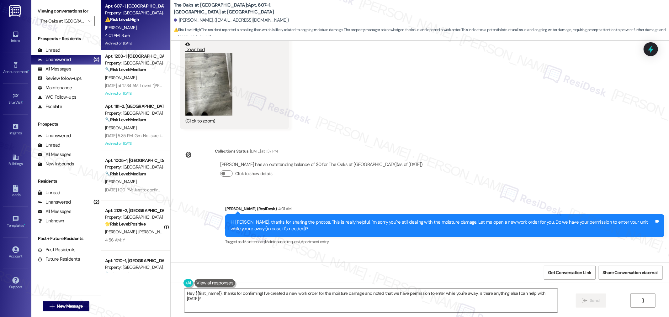
scroll to position [5884, 0]
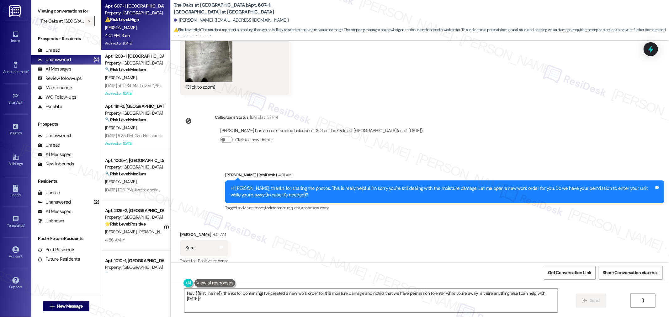
click at [92, 19] on div "Viewing conversations for The Oaks at [GEOGRAPHIC_DATA] " at bounding box center [66, 16] width 70 height 32
click at [88, 19] on button "" at bounding box center [90, 21] width 10 height 10
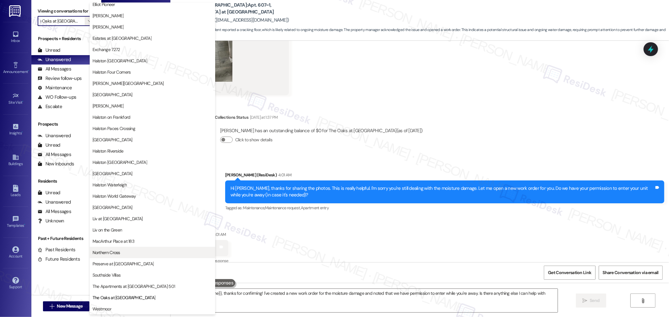
scroll to position [139, 0]
click at [111, 310] on span "Westmoor" at bounding box center [102, 309] width 19 height 6
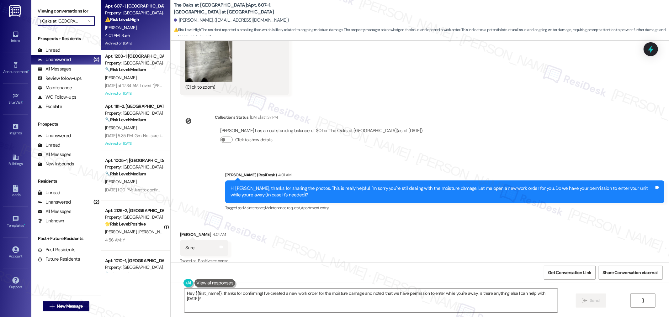
type input "Westmoor"
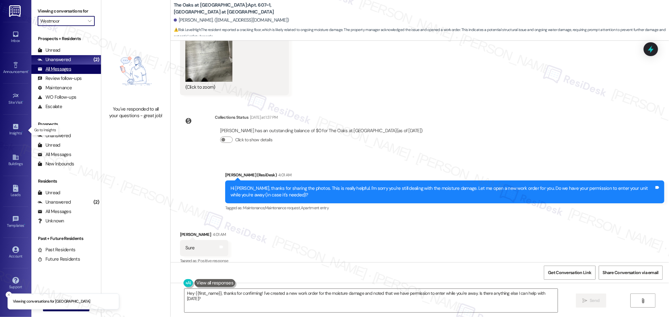
click at [60, 72] on div "All Messages" at bounding box center [55, 69] width 34 height 7
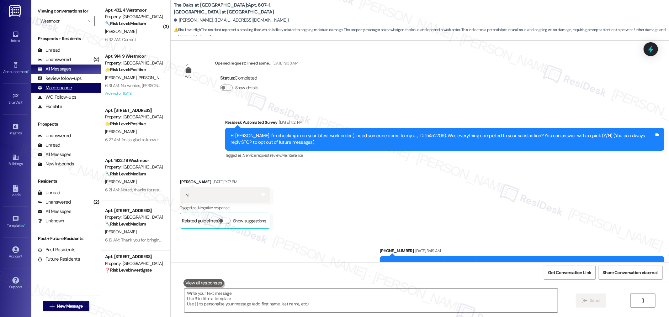
scroll to position [5884, 0]
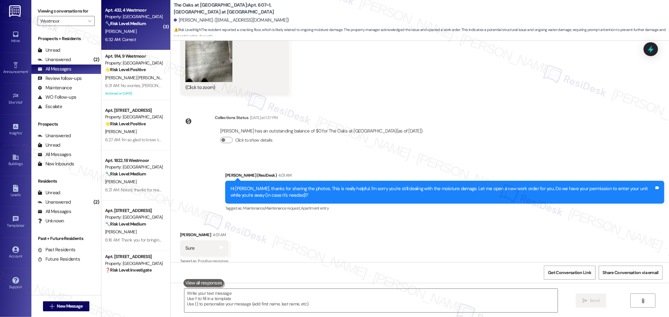
click at [121, 22] on strong "🔧 Risk Level: Medium" at bounding box center [125, 24] width 41 height 6
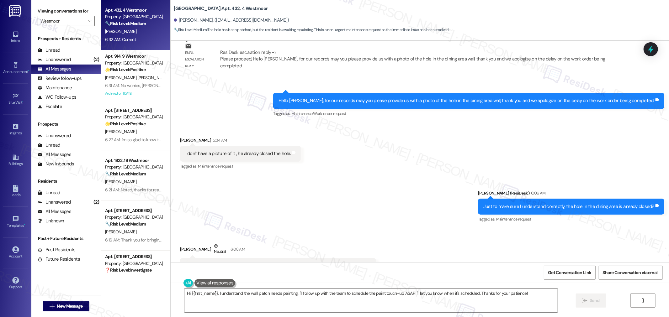
scroll to position [1687, 0]
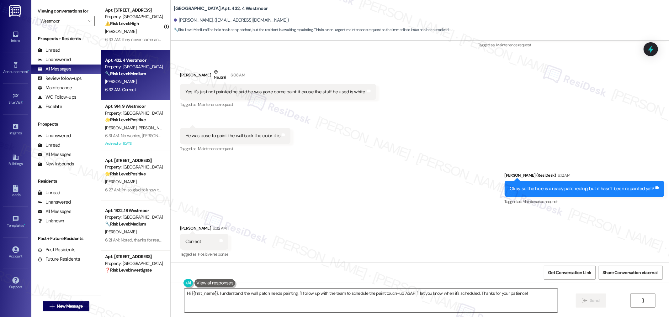
click at [425, 292] on textarea "Hi {{first_name}}, I understand the wall patch needs painting. I'll follow up w…" at bounding box center [370, 301] width 373 height 24
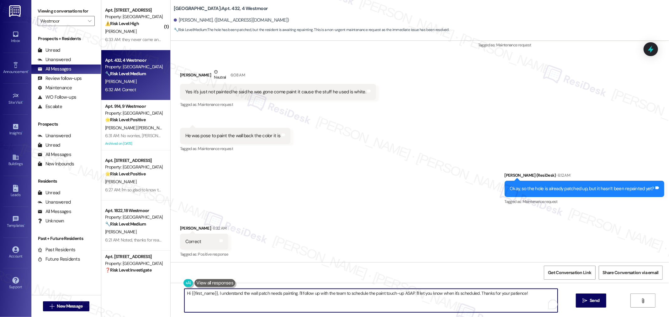
paste textarea "Thanks for clarifying! I’ll look out for the photo and follow up with the team …"
type textarea "Thanks for clarifying! I’ll look out for the photo and follow up with the team …"
click at [587, 296] on button " Send" at bounding box center [583, 301] width 30 height 14
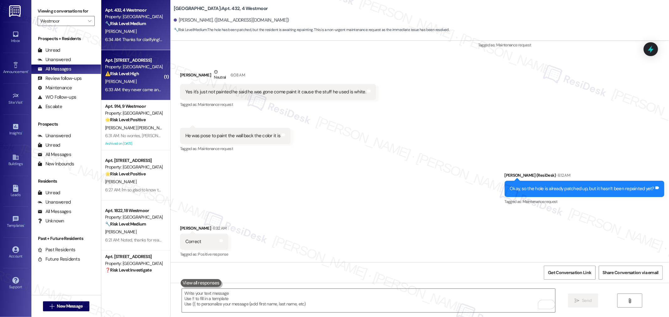
click at [143, 88] on div "6:33 AM: they never came and fixed anything 6:33 AM: they never came and fixed …" at bounding box center [146, 90] width 83 height 6
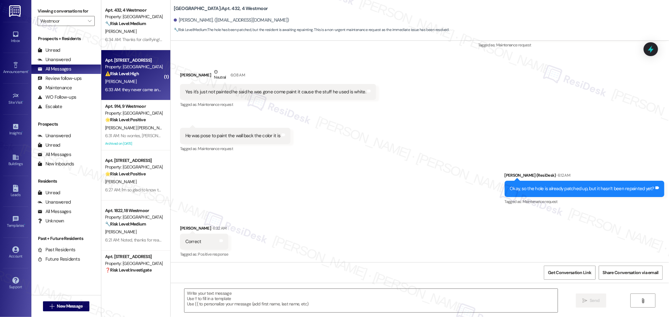
type textarea "Fetching suggested responses. Please feel free to read through the conversation…"
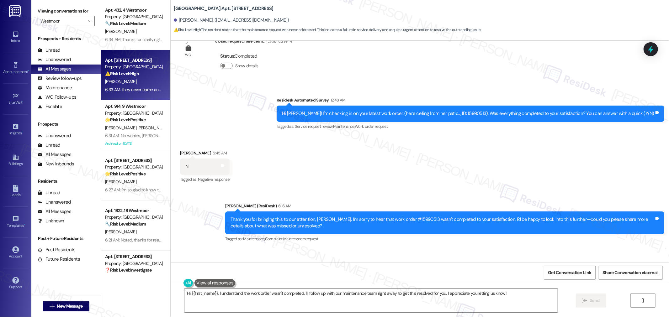
scroll to position [1933, 0]
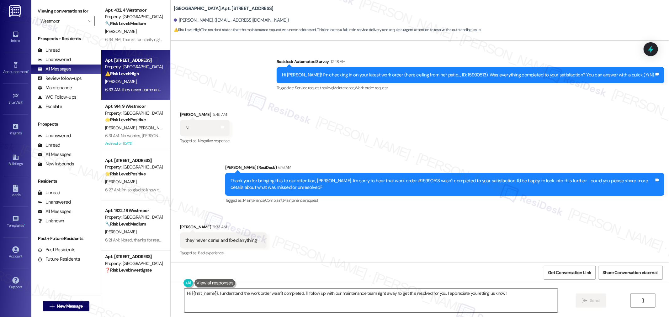
click at [234, 297] on textarea "Hi {{first_name}}, I understand the work order wasn't completed. I'll follow up…" at bounding box center [370, 301] width 373 height 24
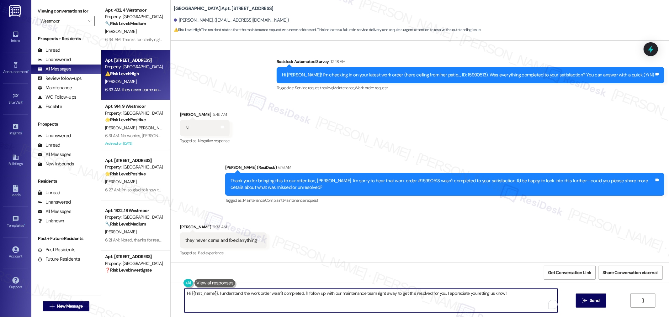
paste textarea "To help me assist you better, would you mind sending over a photo or a quick vi…"
type textarea "To help me assist you better, would you mind sending over a photo or a quick vi…"
click at [588, 299] on span "Send" at bounding box center [587, 301] width 10 height 7
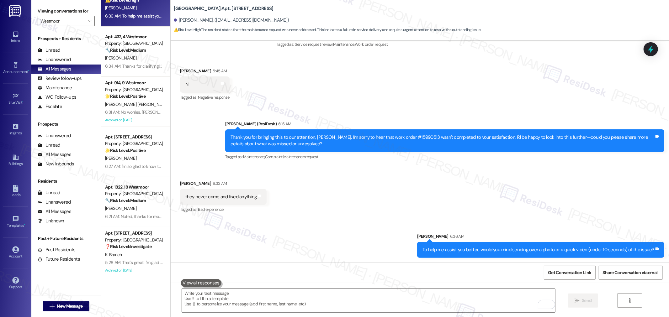
scroll to position [35, 0]
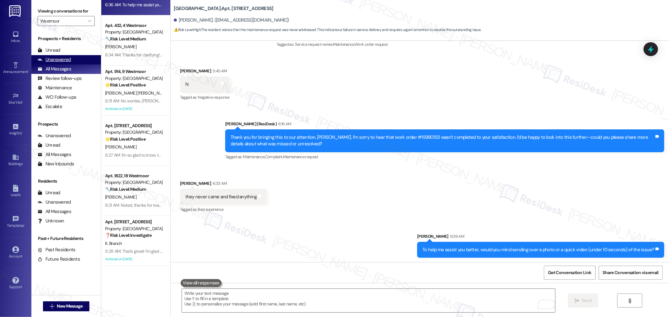
click at [72, 58] on div "Unanswered (0)" at bounding box center [66, 59] width 70 height 9
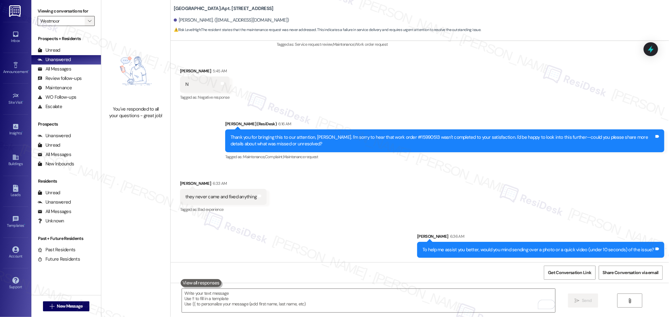
click at [88, 19] on icon "" at bounding box center [89, 21] width 3 height 5
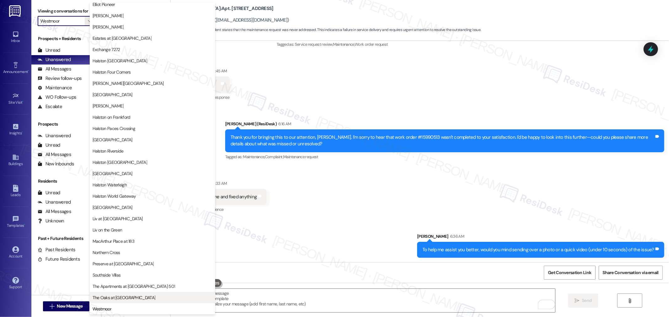
scroll to position [139, 0]
click at [133, 300] on span "The Oaks at [GEOGRAPHIC_DATA]" at bounding box center [124, 298] width 63 height 6
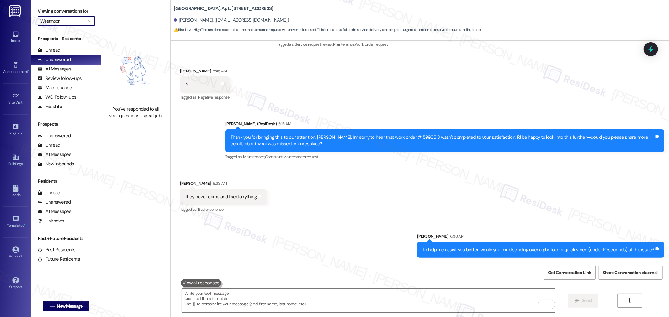
type input "The Oaks at [GEOGRAPHIC_DATA]"
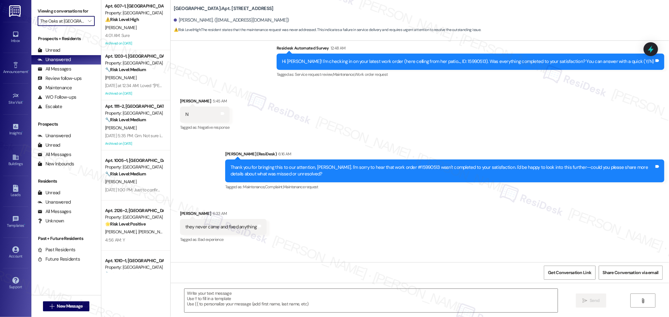
scroll to position [1933, 0]
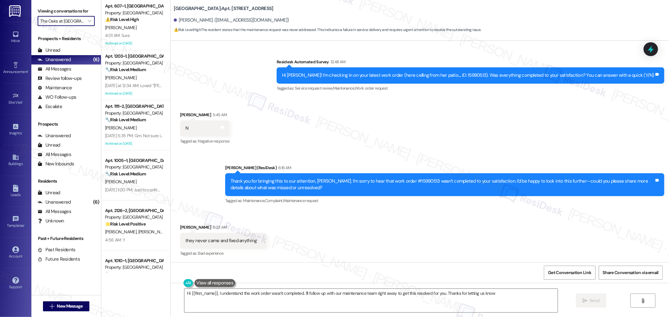
type textarea "Hi {{first_name}}, I understand the work order wasn't completed. I'll follow up…"
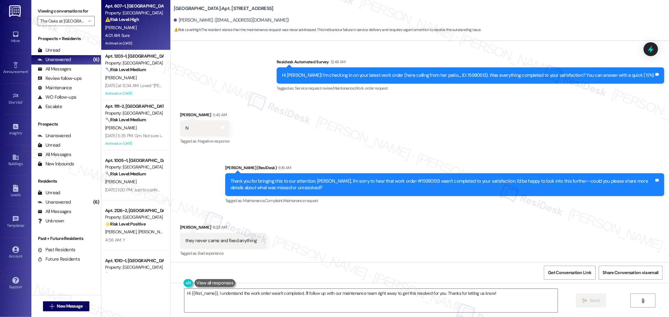
click at [129, 21] on strong "⚠️ Risk Level: High" at bounding box center [122, 20] width 34 height 6
type textarea "Fetching suggested responses. Please feel free to read through the conversation…"
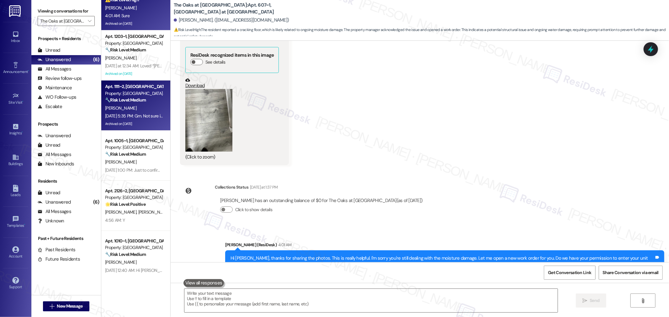
scroll to position [28, 0]
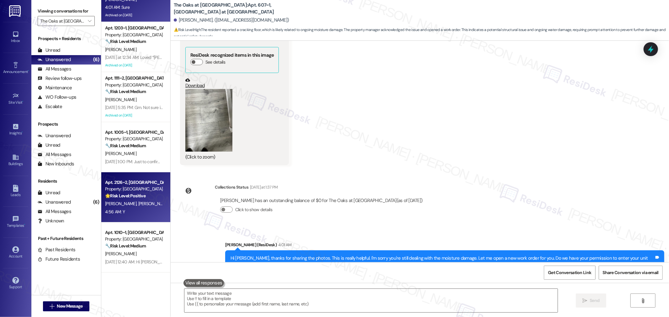
click at [137, 189] on div "Property: [GEOGRAPHIC_DATA] at [GEOGRAPHIC_DATA]" at bounding box center [134, 189] width 58 height 7
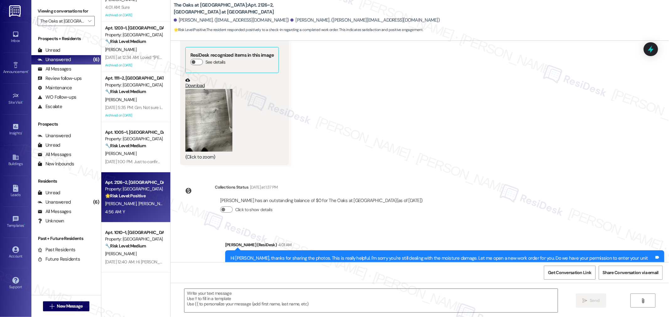
type textarea "Fetching suggested responses. Please feel free to read through the conversation…"
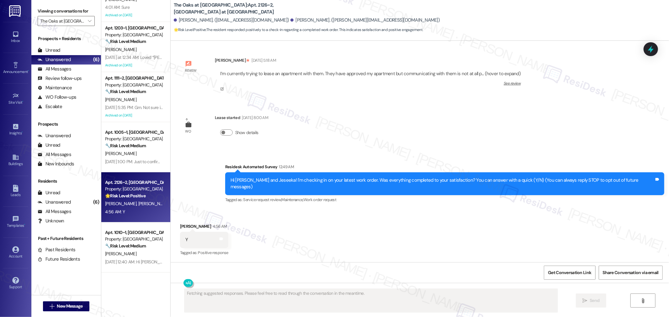
scroll to position [0, 0]
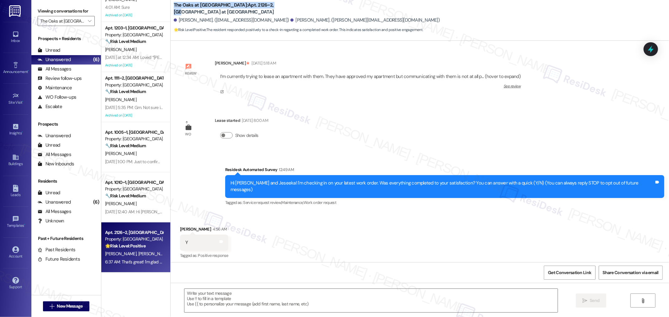
drag, startPoint x: 169, startPoint y: 5, endPoint x: 256, endPoint y: 7, distance: 87.2
click at [256, 7] on b "The Oaks at [GEOGRAPHIC_DATA]: Apt. 2126~2, [GEOGRAPHIC_DATA] at [GEOGRAPHIC_DA…" at bounding box center [236, 8] width 125 height 13
copy b "The Oaks at [GEOGRAPHIC_DATA]: Apt. 2126~2, 962"
drag, startPoint x: 173, startPoint y: 19, endPoint x: 205, endPoint y: 23, distance: 32.2
click at [205, 23] on div "[PERSON_NAME]. ([EMAIL_ADDRESS][DOMAIN_NAME])" at bounding box center [231, 20] width 115 height 7
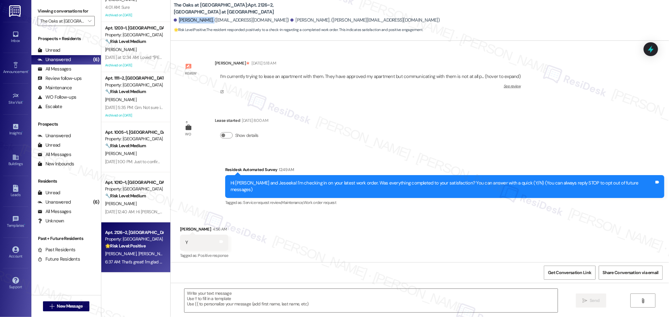
copy div "[PERSON_NAME]."
click at [272, 295] on textarea at bounding box center [370, 301] width 373 height 24
paste textarea "I’m so glad to hear that you were pleased with how the maintenance team handled…"
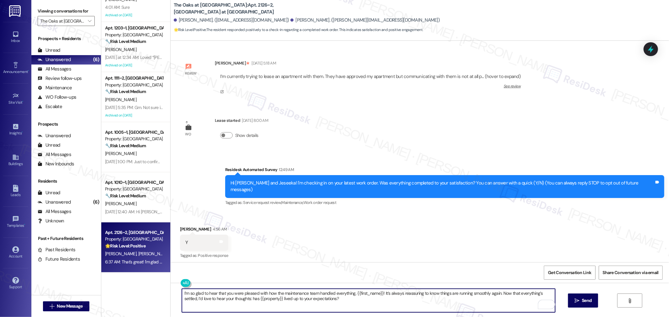
drag, startPoint x: 377, startPoint y: 294, endPoint x: 351, endPoint y: 293, distance: 25.4
click at [351, 293] on textarea "I’m so glad to hear that you were pleased with how the maintenance team handled…" at bounding box center [368, 301] width 373 height 24
click at [180, 226] on div "[PERSON_NAME] 4:56 AM" at bounding box center [204, 230] width 48 height 9
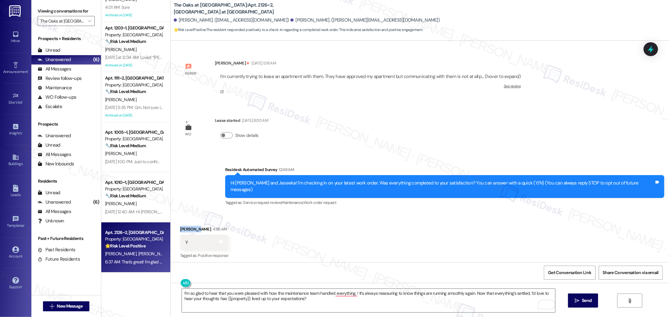
click at [180, 226] on div "[PERSON_NAME] 4:56 AM" at bounding box center [204, 230] width 48 height 9
copy div "[PERSON_NAME]"
click at [351, 293] on textarea "I’m so glad to hear that you were pleased with how the maintenance team handled…" at bounding box center [368, 301] width 373 height 24
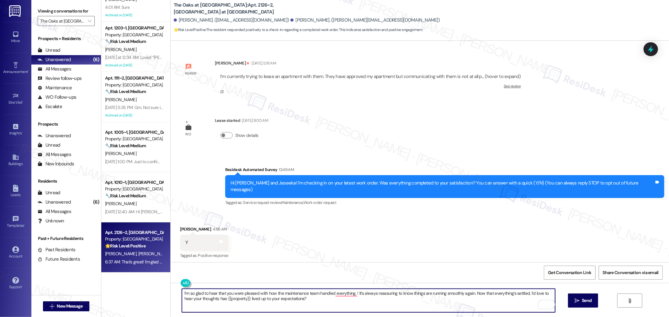
paste textarea "[PERSON_NAME]"
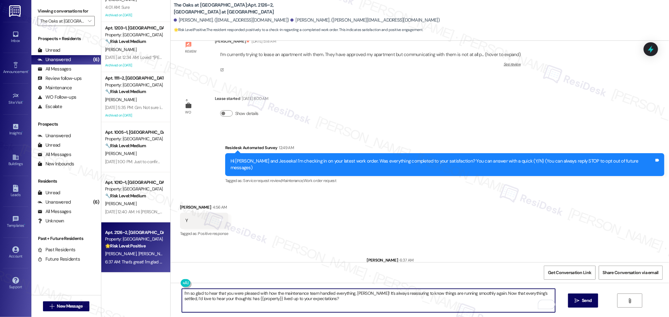
scroll to position [40, 0]
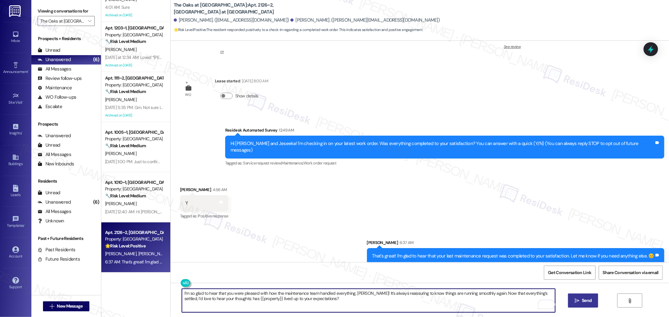
type textarea "I’m so glad to hear that you were pleased with how the maintenance team handled…"
click at [588, 300] on span "Send" at bounding box center [587, 301] width 10 height 7
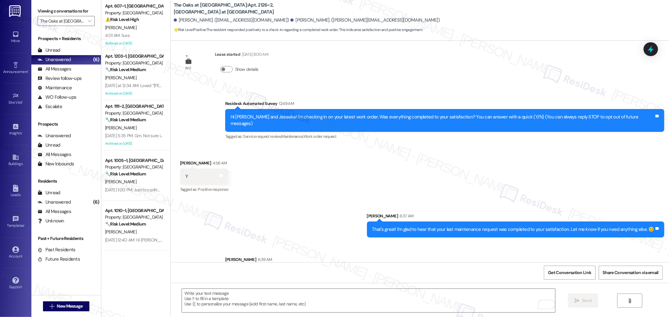
scroll to position [90, 0]
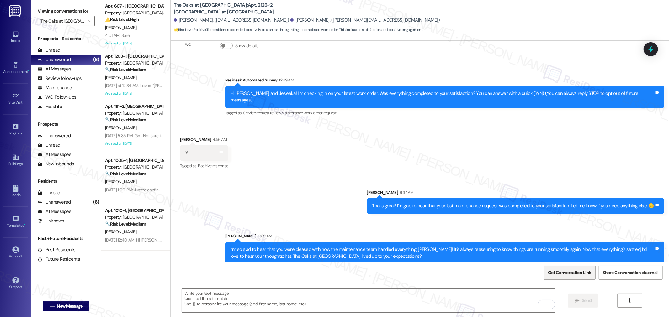
click at [579, 272] on span "Get Conversation Link" at bounding box center [569, 273] width 43 height 7
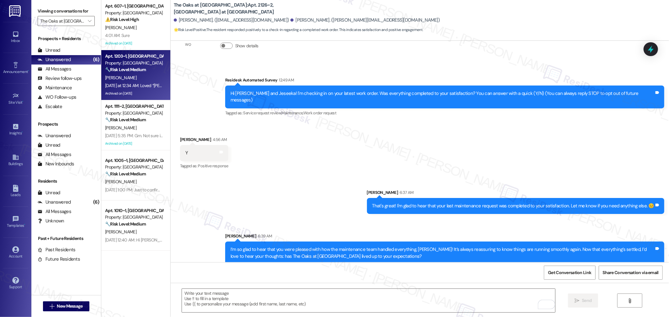
click at [140, 87] on div "[DATE] at 12:34 AM: Loved “[PERSON_NAME] ([GEOGRAPHIC_DATA] at [GEOGRAPHIC_DATA…" at bounding box center [315, 86] width 421 height 6
type textarea "Fetching suggested responses. Please feel free to read through the conversation…"
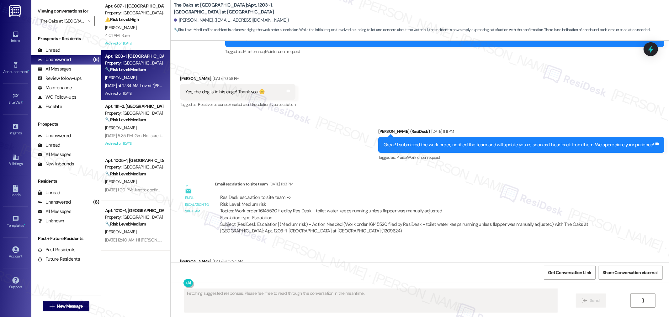
scroll to position [7510, 0]
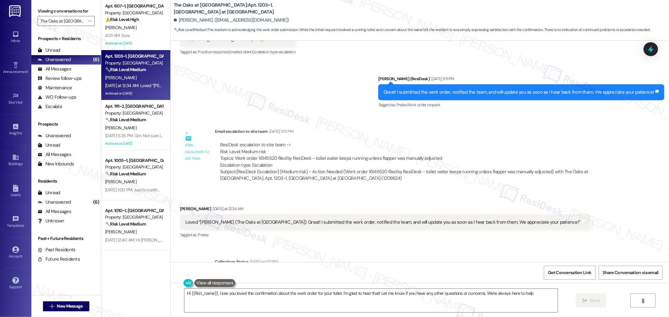
type textarea "Hi {{first_name}}, I see you loved the confirmation about the work order for yo…"
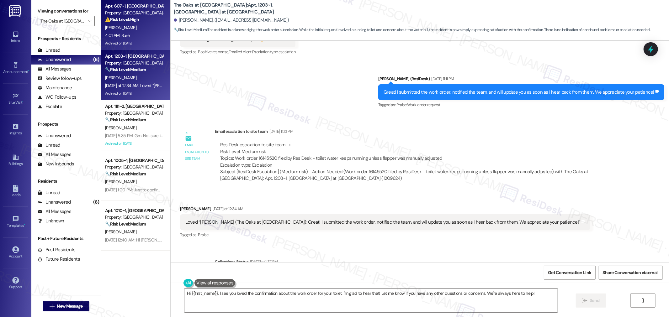
click at [136, 30] on div "[PERSON_NAME]" at bounding box center [133, 28] width 59 height 8
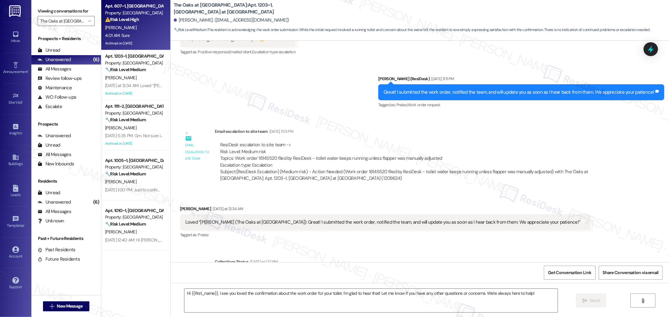
type textarea "Fetching suggested responses. Please feel free to read through the conversation…"
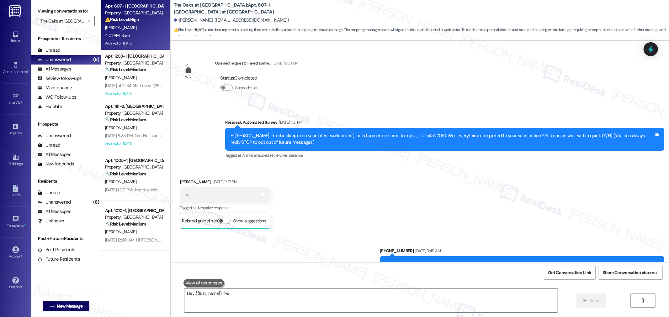
scroll to position [5884, 0]
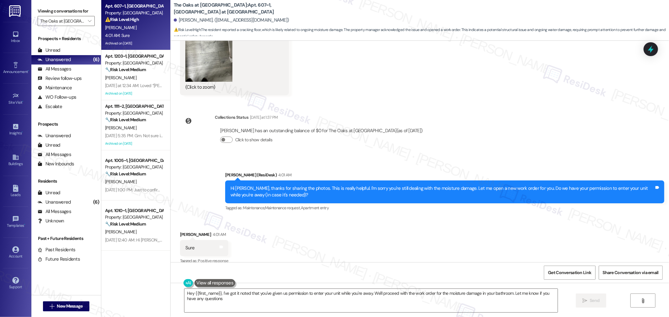
type textarea "Hey {{first_name}}, I've got it noted that you've given us permission to enter …"
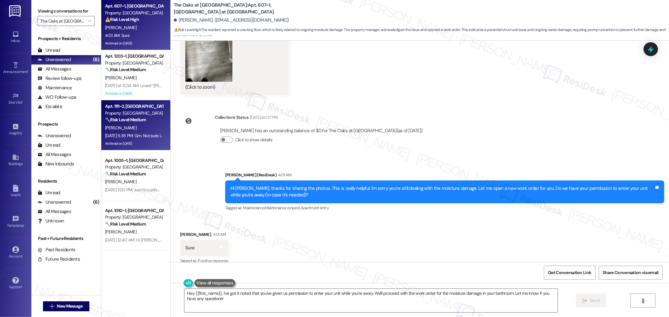
click at [131, 123] on div "🔧 Risk Level: Medium The resident is reporting ants in their pantry. This is a …" at bounding box center [134, 120] width 58 height 7
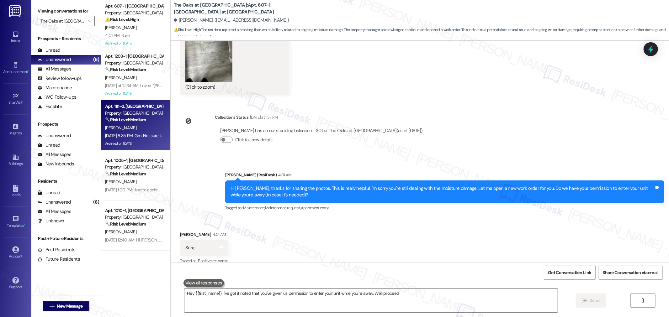
type textarea "Hey {{first_name}}, I've got it noted that you've given us permission to enter …"
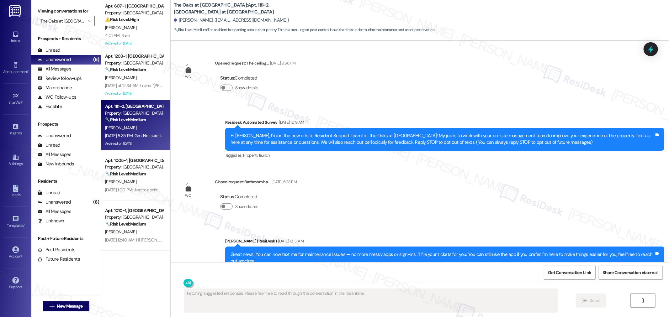
scroll to position [13133, 0]
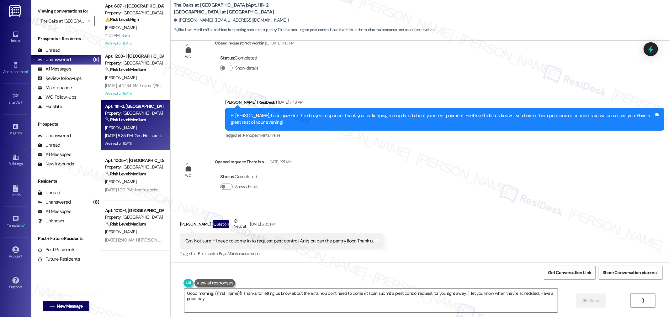
type textarea "Good morning, {{first_name}}! Thanks for letting us know about the ants. You do…"
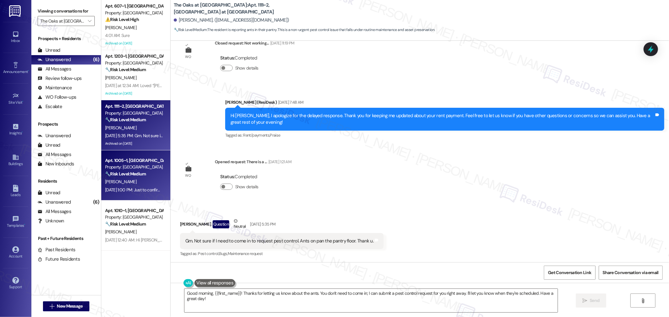
click at [140, 190] on div "[DATE] 1:00 PM: Just to confirm, will pest control also be doing an external sp…" at bounding box center [207, 190] width 204 height 6
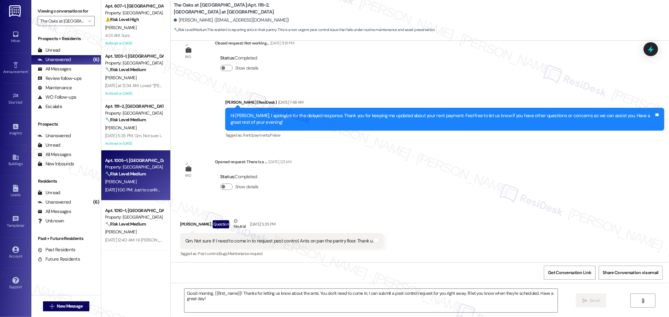
type textarea "Fetching suggested responses. Please feel free to read through the conversation…"
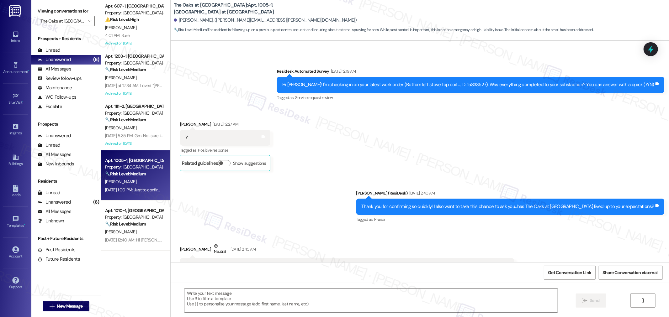
type textarea "Fetching suggested responses. Please feel free to read through the conversation…"
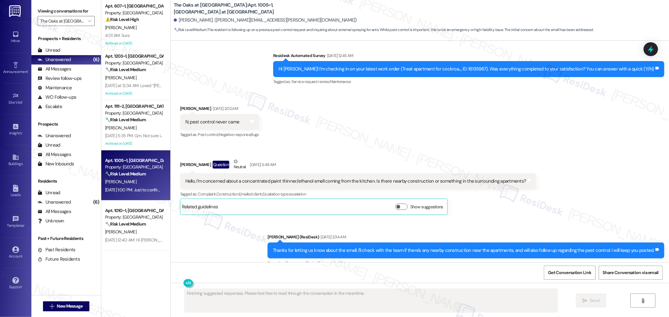
scroll to position [2380, 0]
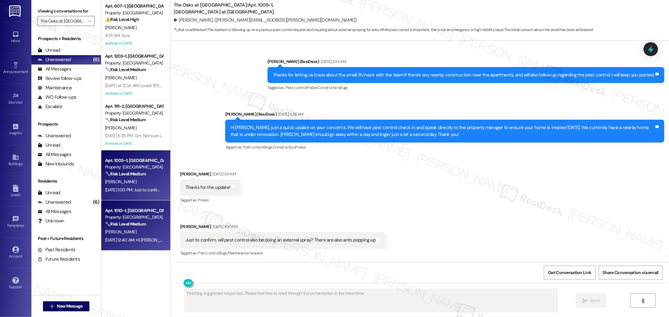
click at [140, 231] on div "[PERSON_NAME]" at bounding box center [133, 232] width 59 height 8
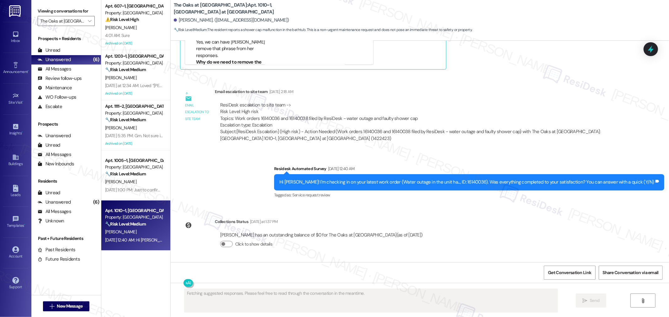
scroll to position [1648, 0]
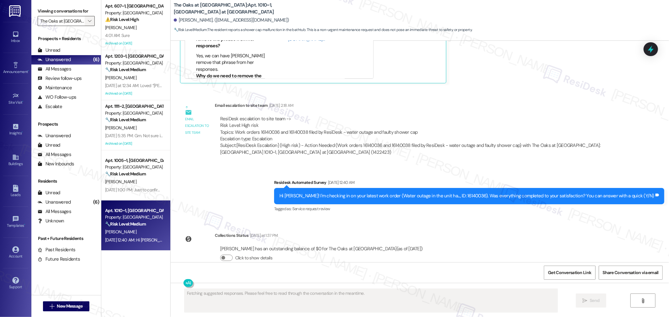
click at [87, 24] on span "" at bounding box center [90, 21] width 6 height 10
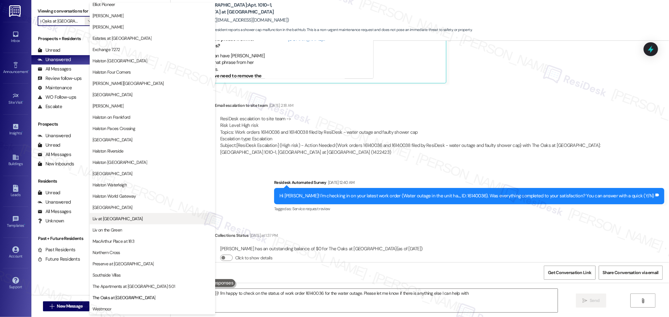
type textarea "Hi {{first_name}}! I'm happy to check on the status of work order 16140036 for …"
click at [126, 284] on span "The Apartments at [GEOGRAPHIC_DATA] 501" at bounding box center [134, 287] width 83 height 6
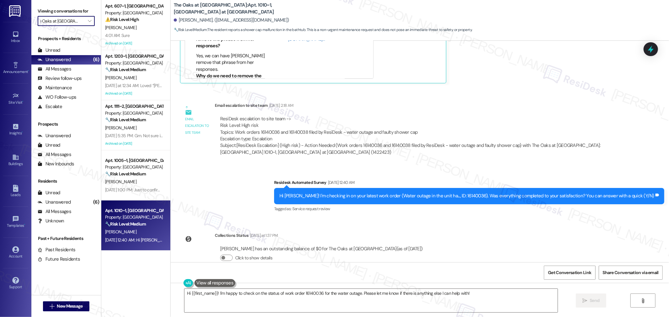
type input "The Apartments at [GEOGRAPHIC_DATA] 501"
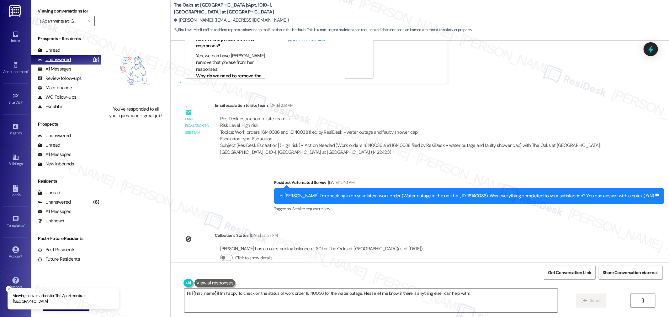
click at [67, 58] on div "Unanswered" at bounding box center [54, 59] width 33 height 7
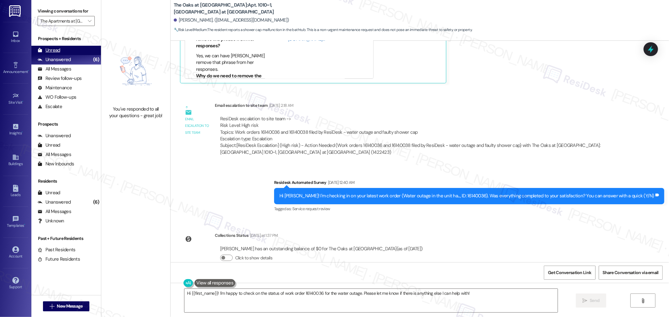
click at [45, 48] on div "Unread" at bounding box center [49, 50] width 23 height 7
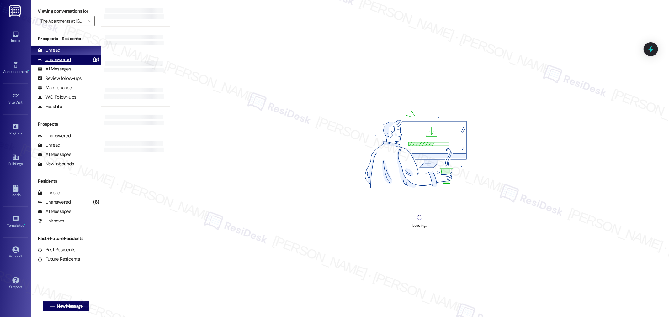
click at [57, 61] on div "Unanswered" at bounding box center [54, 59] width 33 height 7
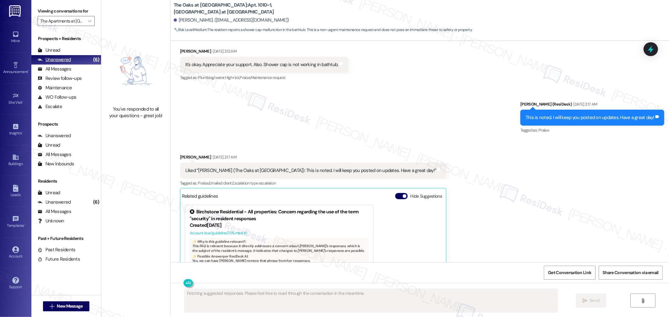
scroll to position [1460, 0]
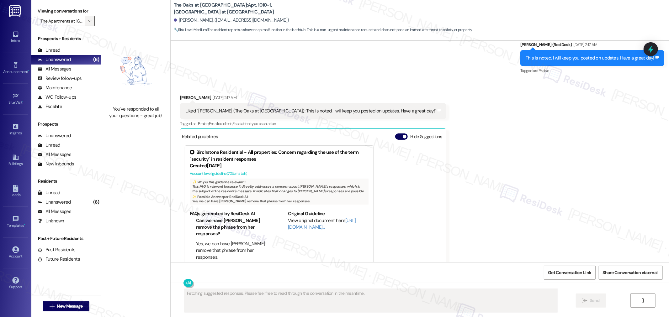
click at [87, 17] on span "" at bounding box center [90, 21] width 6 height 10
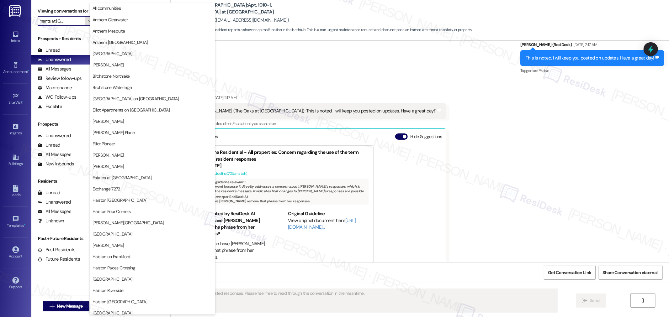
scroll to position [140, 0]
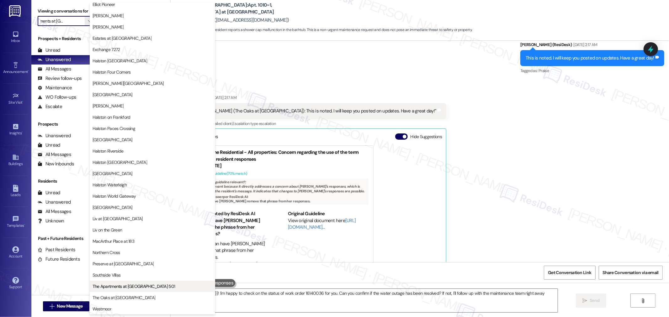
type textarea "Hi {{first_name}}! I'm happy to check on the status of work order 16140036 for …"
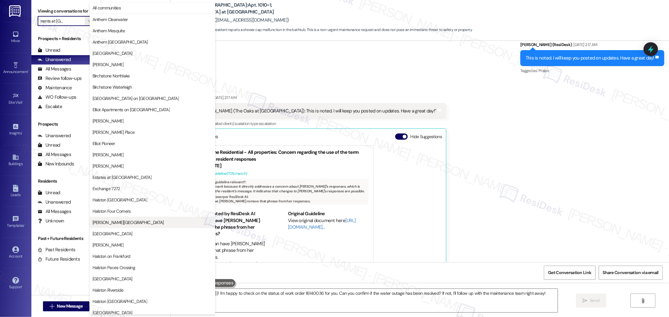
scroll to position [0, 0]
click at [121, 4] on button "All communities" at bounding box center [152, 8] width 125 height 11
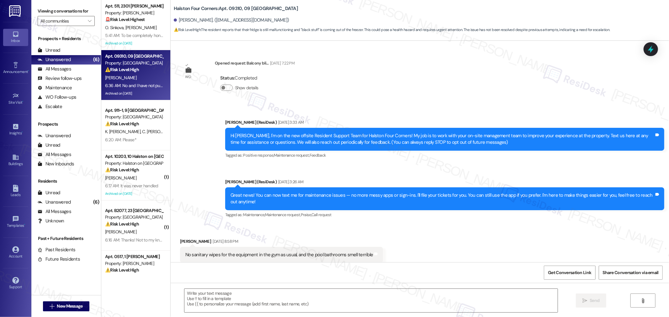
scroll to position [9099, 0]
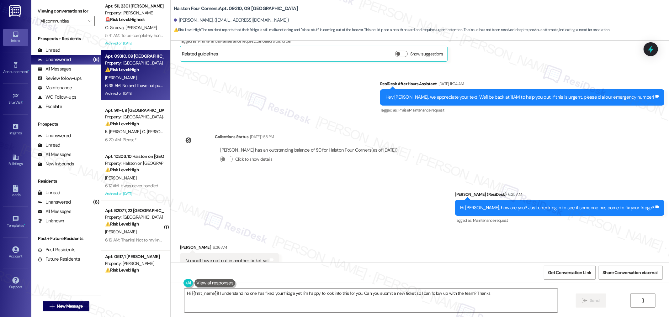
type textarea "Hi {{first_name}}! I understand no one has fixed your fridge yet. I'm happy to …"
click at [60, 58] on div "Unanswered" at bounding box center [54, 59] width 33 height 7
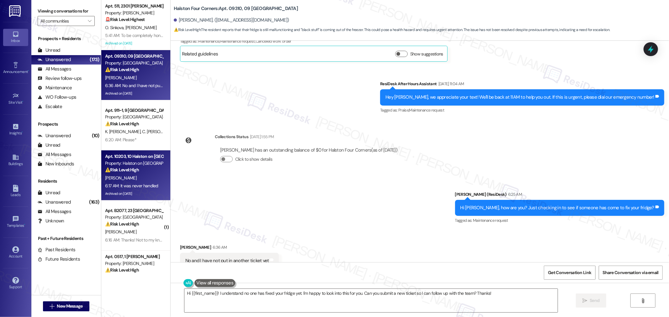
click at [136, 183] on div "6:17 AM: It was never handled 6:17 AM: It was never handled" at bounding box center [131, 186] width 53 height 6
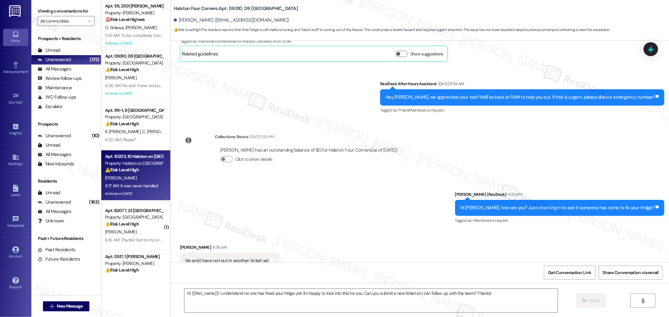
type textarea "Fetching suggested responses. Please feel free to read through the conversation…"
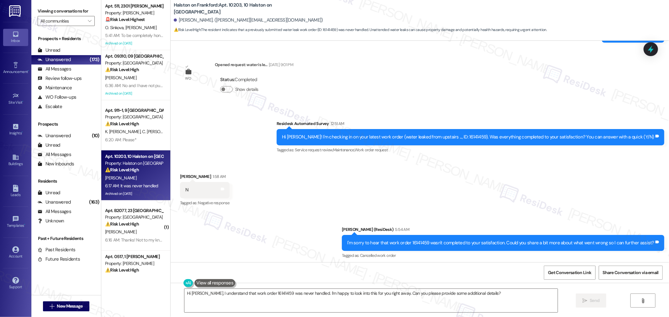
scroll to position [4552, 0]
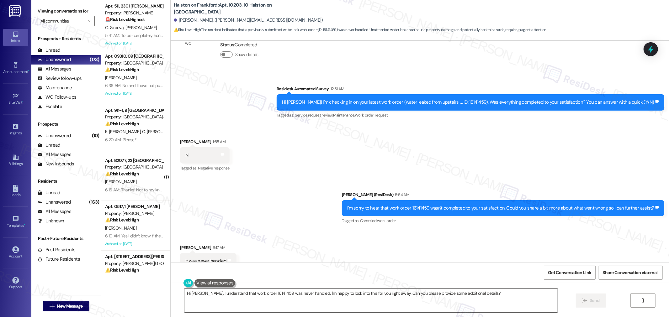
click at [374, 300] on textarea "Hi [PERSON_NAME], I understand that work order 16141459 was never handled. I'm …" at bounding box center [370, 301] width 373 height 24
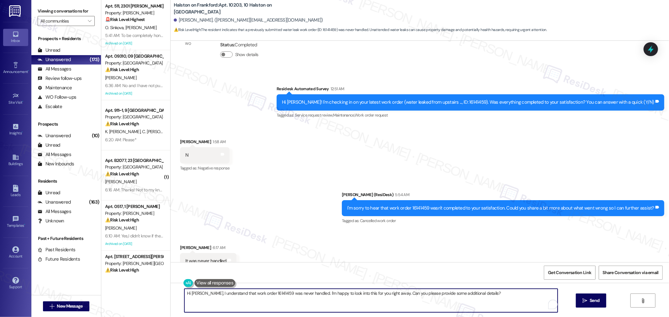
paste textarea "Can you share a little more detail? If possible, please send a photo or quick v…"
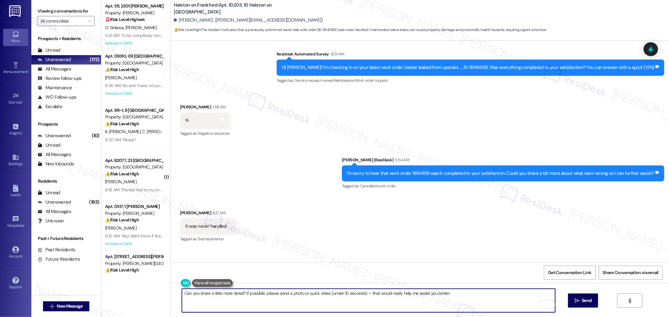
scroll to position [4596, 0]
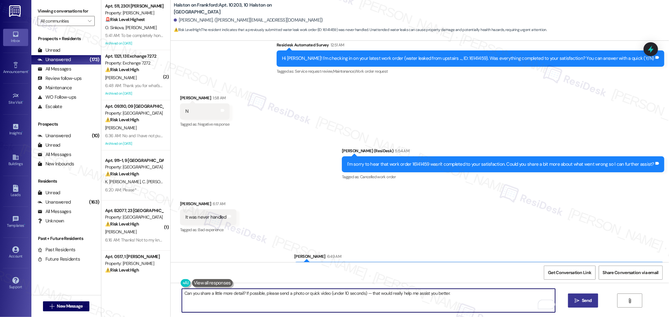
type textarea "Can you share a little more detail? If possible, please send a photo or quick v…"
click at [587, 299] on span "Send" at bounding box center [587, 301] width 10 height 7
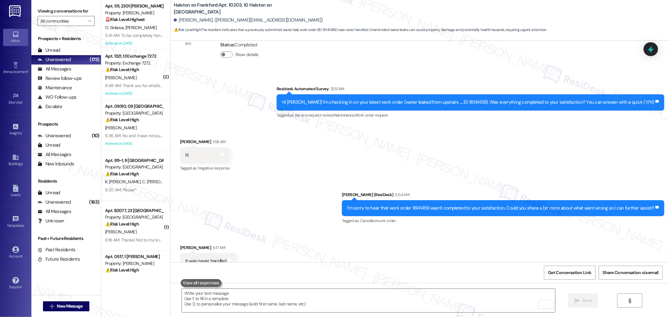
scroll to position [4640, 0]
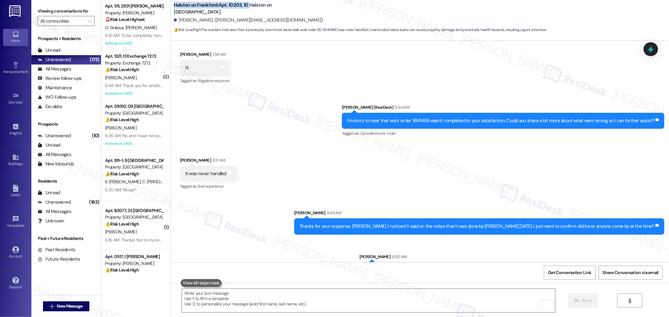
drag, startPoint x: 169, startPoint y: 8, endPoint x: 243, endPoint y: 10, distance: 73.4
click at [243, 10] on b "Halston on Frankford: Apt. 10203, 10 Halston on [GEOGRAPHIC_DATA]" at bounding box center [236, 8] width 125 height 13
copy b "Halston on Frankford: Apt. 10203, 10"
drag, startPoint x: 173, startPoint y: 21, endPoint x: 202, endPoint y: 23, distance: 29.3
click at [202, 23] on div "[PERSON_NAME]. ([PERSON_NAME][EMAIL_ADDRESS][DOMAIN_NAME])" at bounding box center [248, 20] width 149 height 7
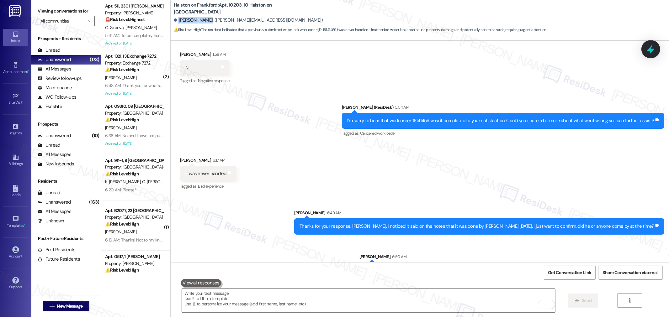
copy div "[PERSON_NAME]"
click at [417, 118] on div "I'm sorry to hear that work order 16141459 wasn't completed to your satisfactio…" at bounding box center [500, 121] width 307 height 7
click at [418, 118] on div "I'm sorry to hear that work order 16141459 wasn't completed to your satisfactio…" at bounding box center [500, 121] width 307 height 7
copy div "16141459"
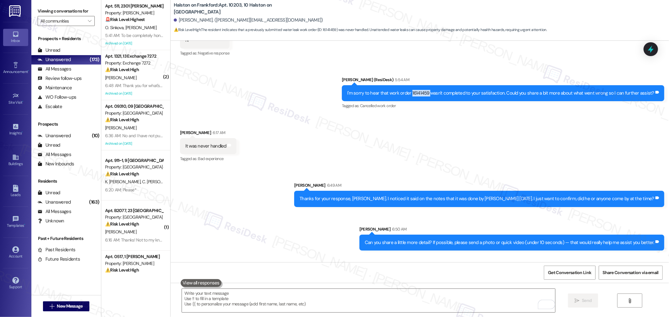
scroll to position [4683, 0]
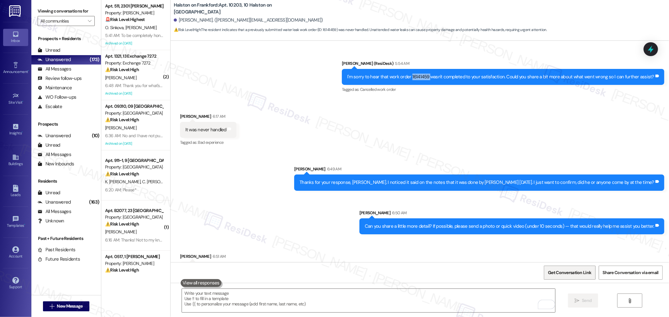
click at [580, 271] on span "Get Conversation Link" at bounding box center [569, 273] width 43 height 7
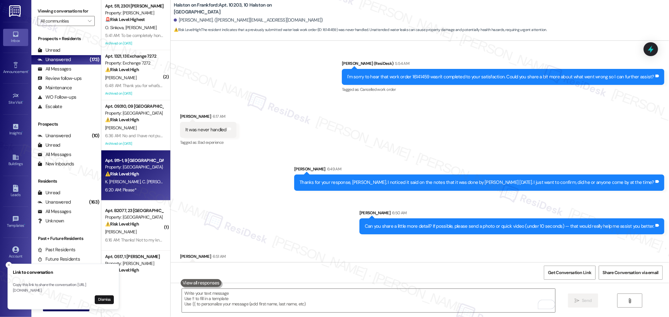
click at [134, 176] on strong "⚠️ Risk Level: High" at bounding box center [122, 174] width 34 height 6
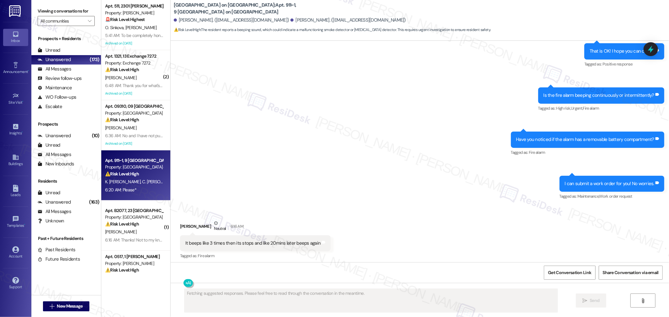
scroll to position [4934, 0]
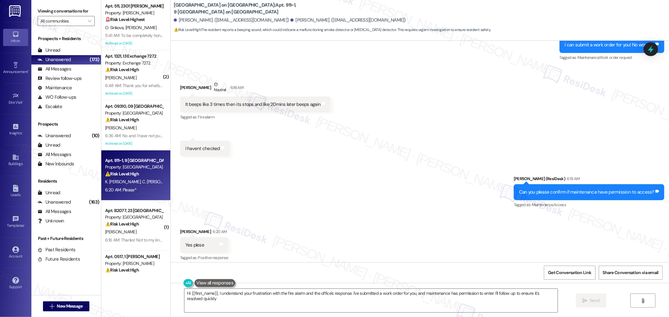
type textarea "Hi {{first_name}}, I understand your frustration with the fire alarm and the of…"
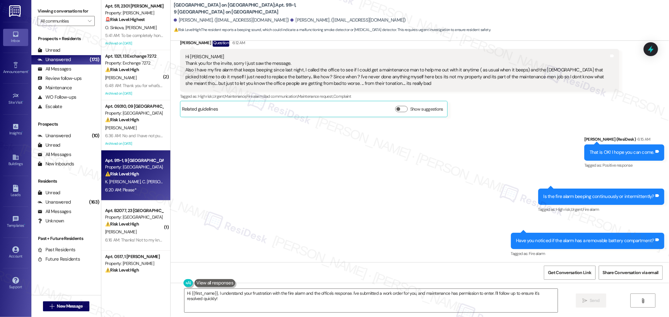
scroll to position [4690, 0]
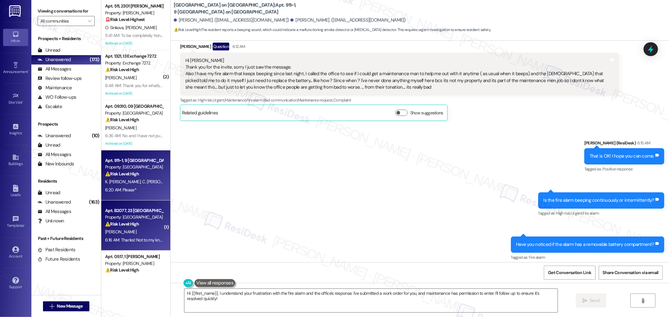
click at [133, 226] on strong "⚠️ Risk Level: High" at bounding box center [122, 224] width 34 height 6
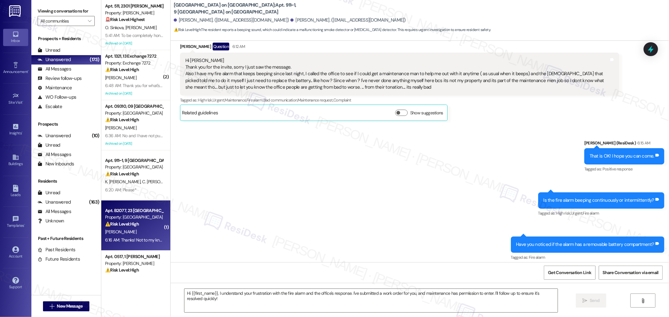
type textarea "Fetching suggested responses. Please feel free to read through the conversation…"
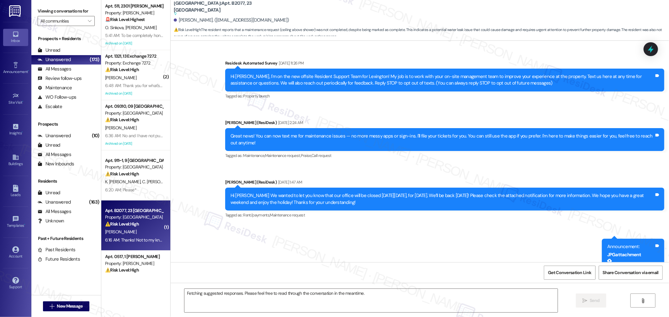
scroll to position [2856, 0]
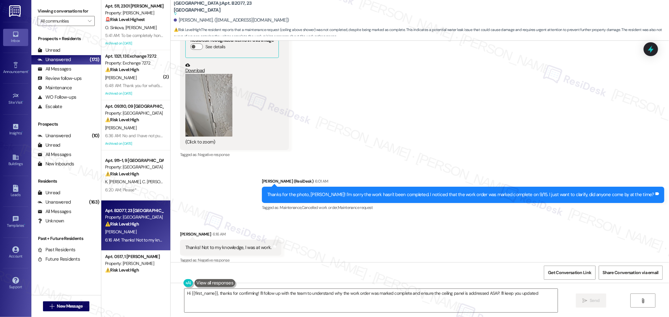
type textarea "Hi {{first_name}}, thanks for confirming! I'll follow up with the team to under…"
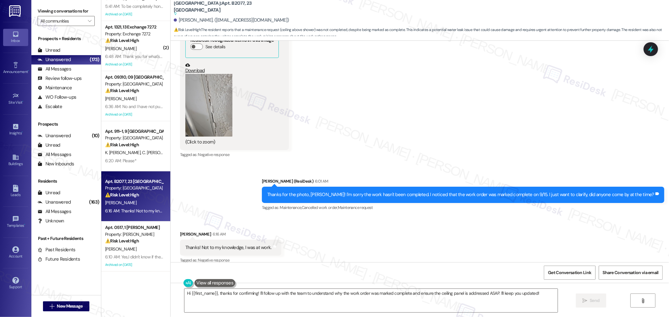
scroll to position [70, 0]
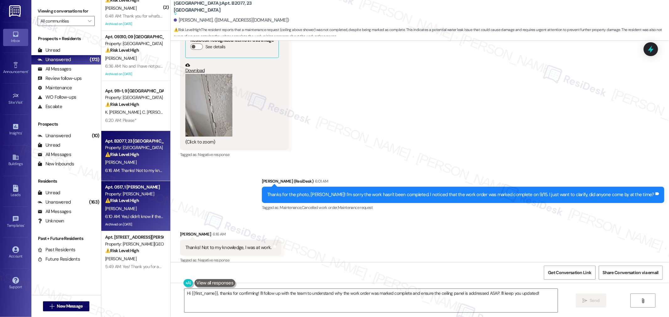
click at [143, 212] on div "[PERSON_NAME]" at bounding box center [133, 209] width 59 height 8
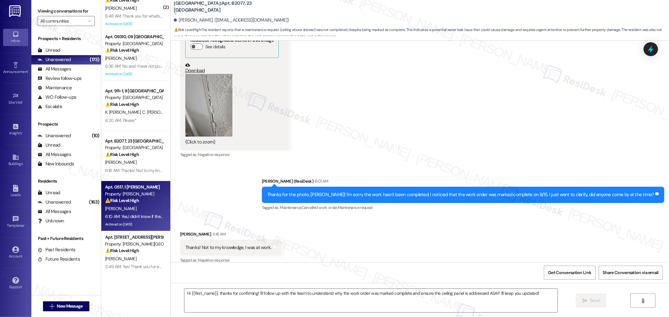
type textarea "Fetching suggested responses. Please feel free to read through the conversation…"
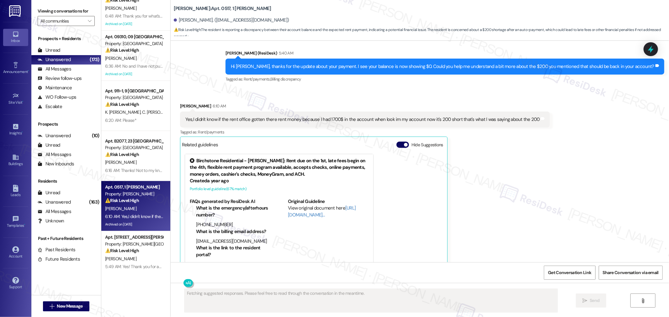
scroll to position [2610, 0]
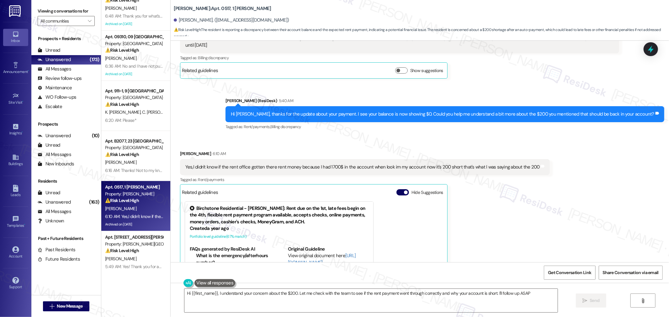
type textarea "Hi {{first_name}}, I understand your concern about the $200. Let me check with …"
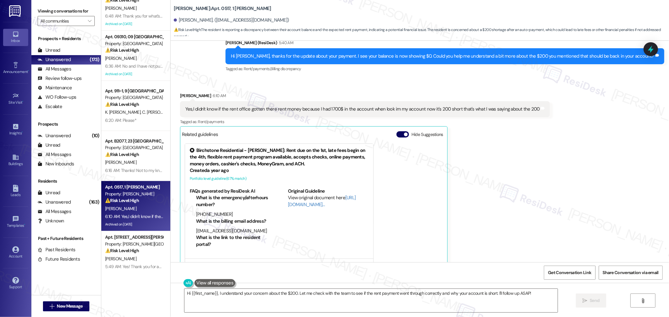
scroll to position [2680, 0]
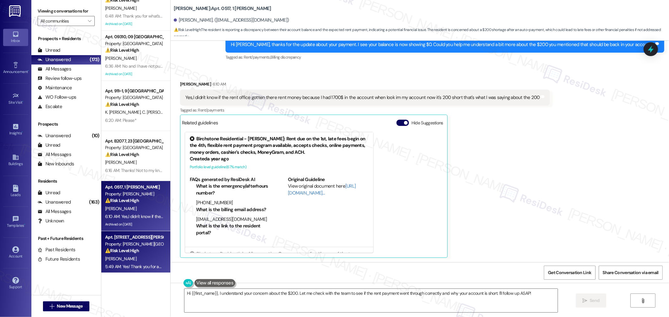
click at [142, 258] on div "[PERSON_NAME]" at bounding box center [133, 259] width 59 height 8
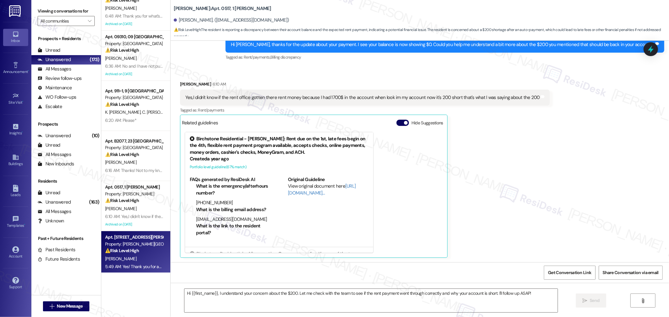
type textarea "Fetching suggested responses. Please feel free to read through the conversation…"
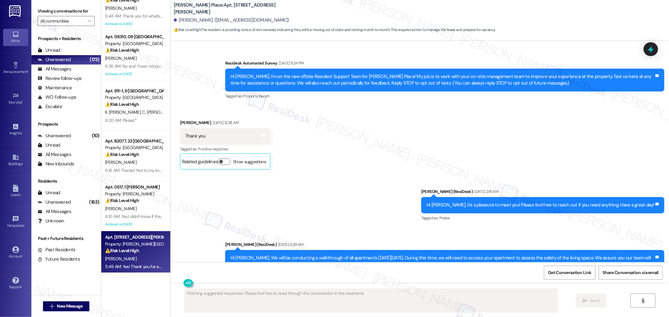
scroll to position [7243, 0]
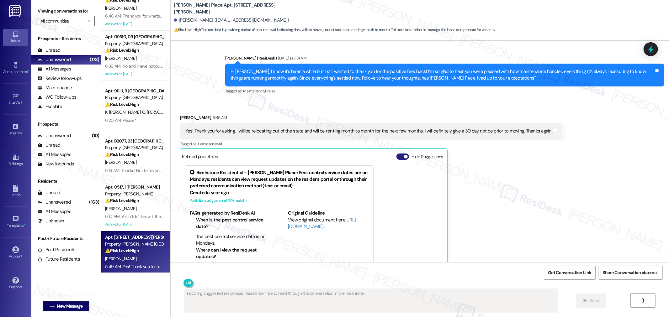
click at [397, 154] on button "Hide Suggestions" at bounding box center [402, 157] width 13 height 6
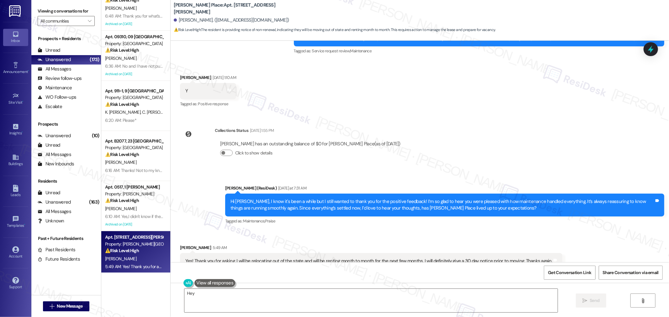
scroll to position [7116, 0]
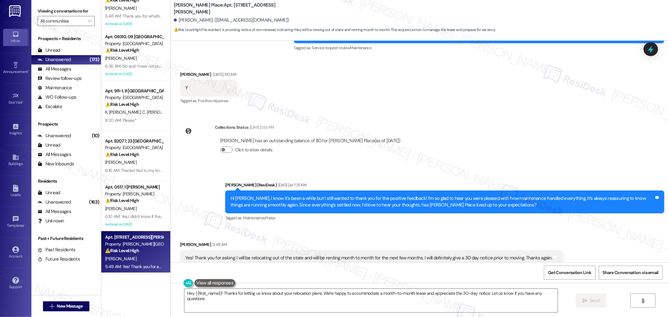
type textarea "Hey {{first_name}}! Thanks for letting us know about your relocation plans. We'…"
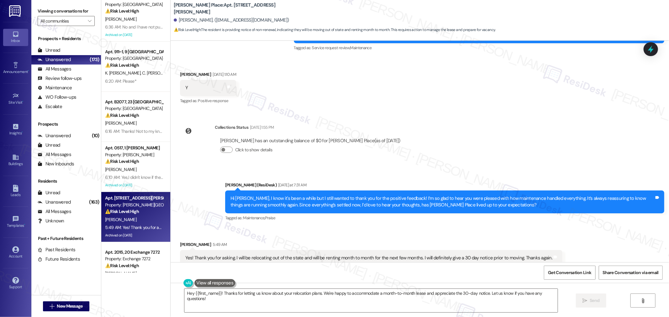
scroll to position [139, 0]
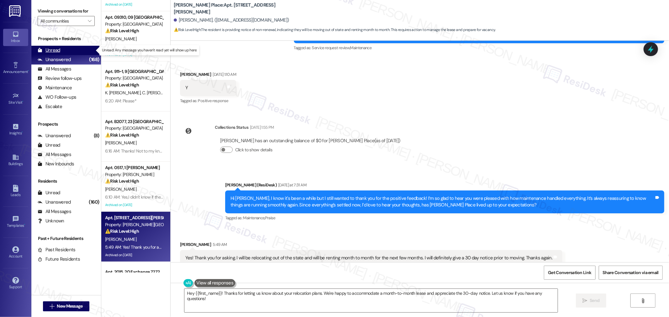
click at [61, 49] on div "Unread (0)" at bounding box center [66, 50] width 70 height 9
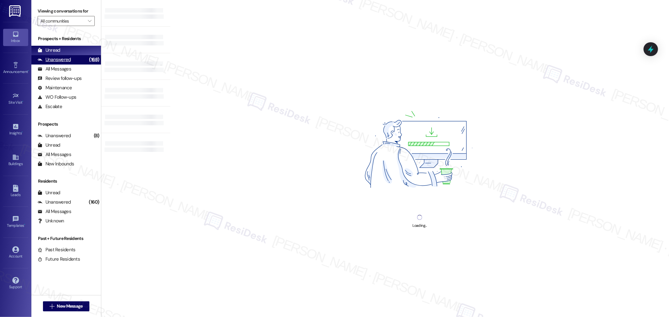
click at [63, 58] on div "Unanswered" at bounding box center [54, 59] width 33 height 7
click at [88, 20] on icon "" at bounding box center [89, 21] width 3 height 5
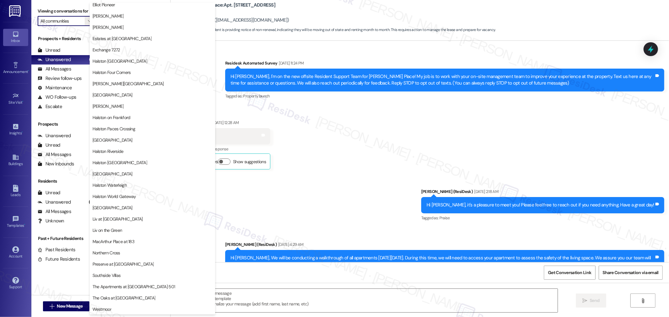
click at [142, 298] on div "Apt. 511, 2301 [PERSON_NAME] Property: [PERSON_NAME] 🚨 Risk Level: Highest The …" at bounding box center [135, 158] width 69 height 317
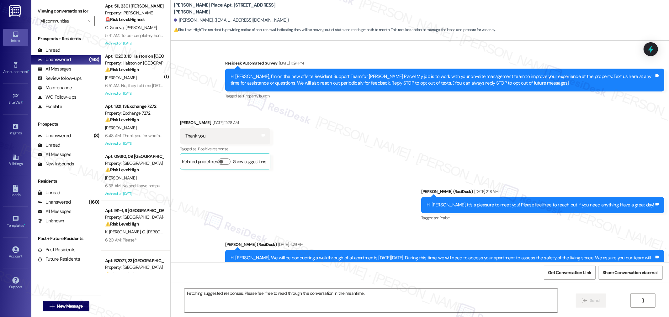
scroll to position [7243, 0]
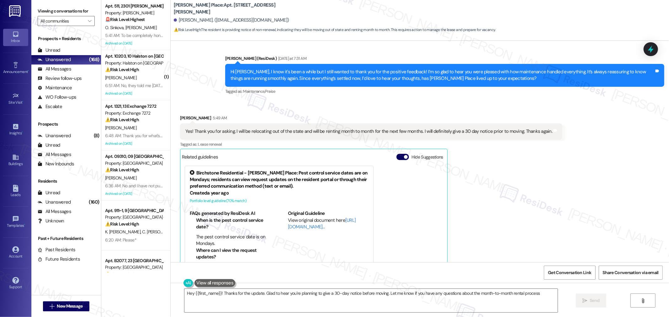
type textarea "Hey {{first_name}}! Thanks for the update. Glad to hear you're planning to give…"
drag, startPoint x: 502, startPoint y: 252, endPoint x: 483, endPoint y: 256, distance: 19.2
click at [501, 252] on div "[PERSON_NAME] 5:49 AM Yes! Thank you for asking. I will be relocating out of th…" at bounding box center [371, 203] width 383 height 177
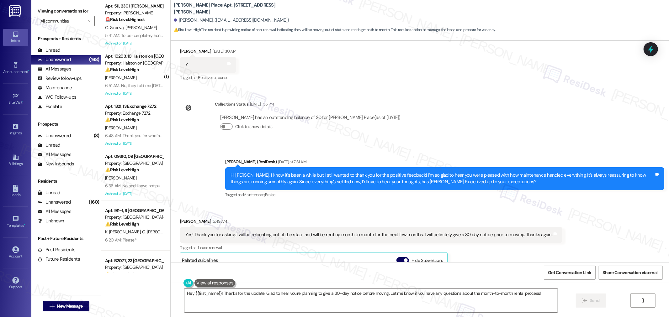
scroll to position [7139, 0]
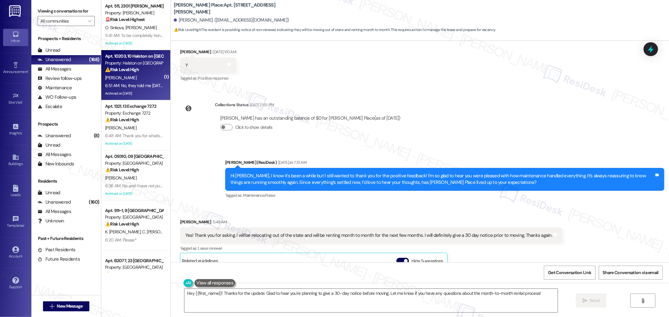
click at [112, 77] on span "[PERSON_NAME]" at bounding box center [120, 78] width 31 height 6
type textarea "Fetching suggested responses. Please feel free to read through the conversation…"
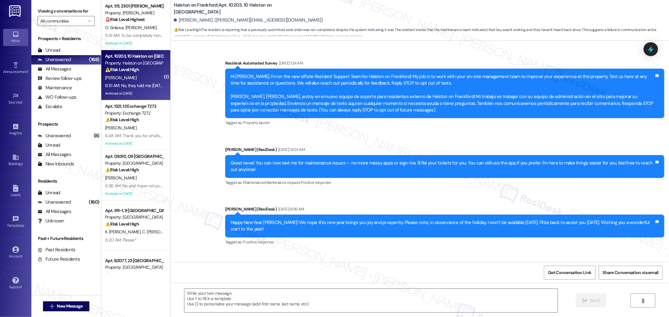
scroll to position [4717, 0]
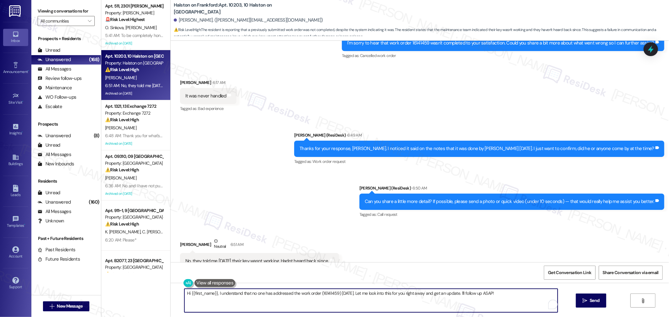
drag, startPoint x: 214, startPoint y: 294, endPoint x: 174, endPoint y: 294, distance: 39.8
click at [174, 294] on div "Hi {{first_name}}, I understand that no one has addressed the work order (16141…" at bounding box center [420, 306] width 498 height 47
drag, startPoint x: 493, startPoint y: 295, endPoint x: 327, endPoint y: 296, distance: 165.6
click at [327, 296] on textarea "I understand that no one has addressed the work order (16141459) [DATE]. Let me…" at bounding box center [368, 301] width 373 height 24
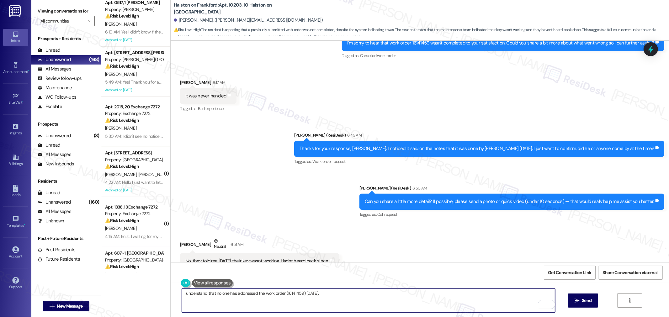
scroll to position [348, 0]
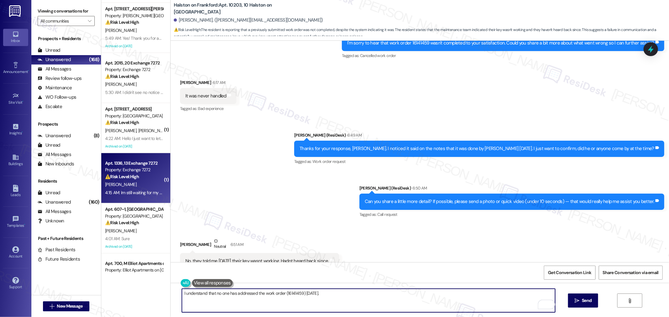
type textarea "I understand that no one has addressed the work order (16141459) [DATE]."
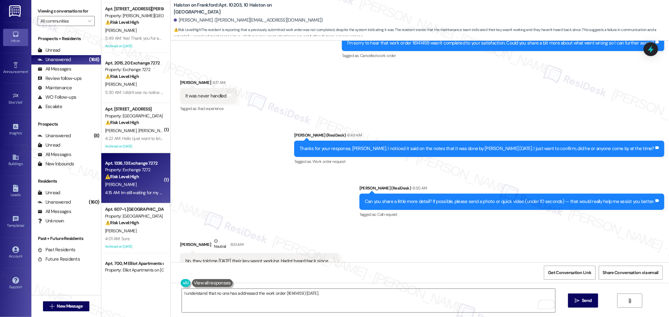
click at [147, 178] on div "⚠️ Risk Level: High The resident confirms that their front door lock is still b…" at bounding box center [134, 177] width 58 height 7
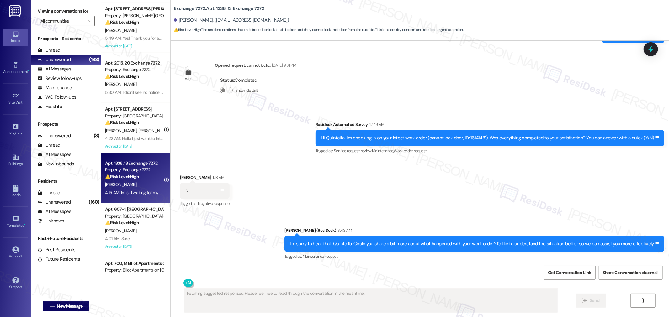
scroll to position [3633, 0]
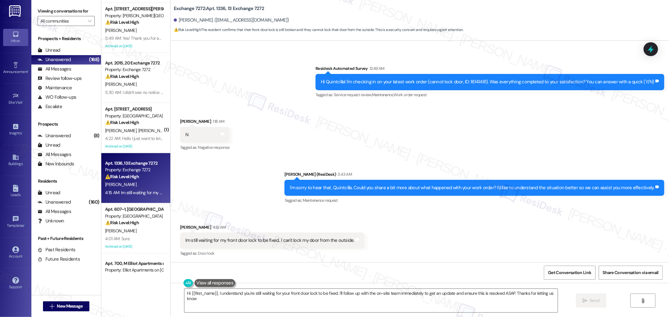
type textarea "Hi {{first_name}}, I understand you're still waiting for your front door lock t…"
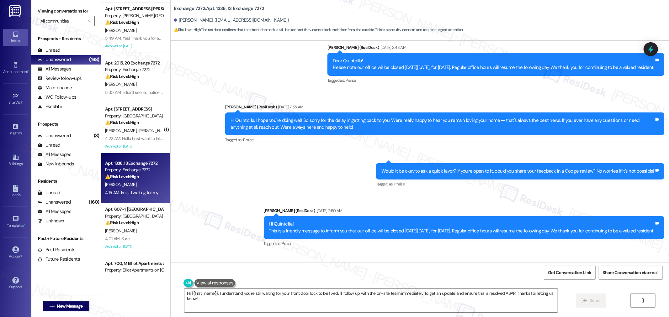
scroll to position [3076, 0]
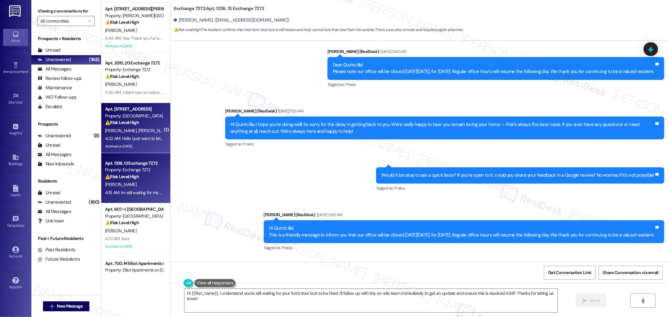
click at [135, 133] on div "T. [PERSON_NAME]" at bounding box center [133, 131] width 59 height 8
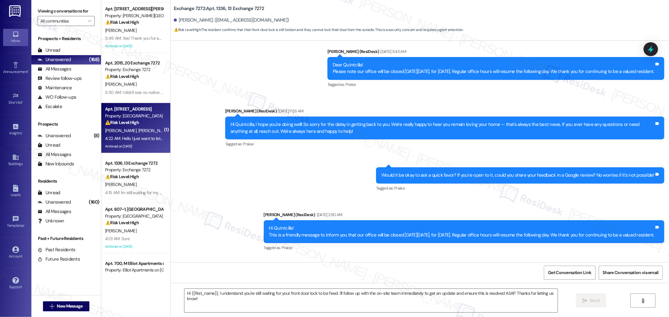
type textarea "Fetching suggested responses. Please feel free to read through the conversation…"
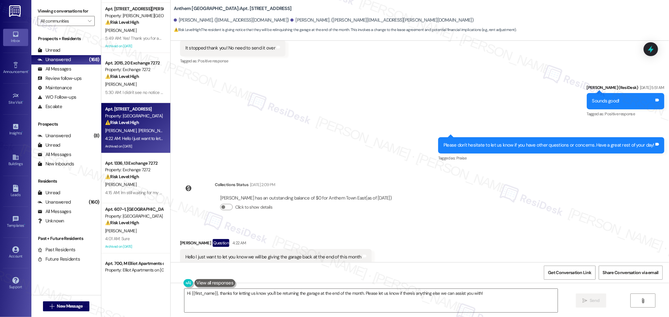
scroll to position [6074, 0]
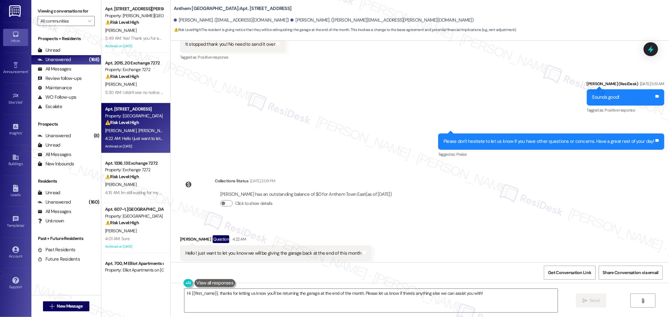
click at [323, 250] on div "Hello I just want to let you know we will be giving the garage back at the end …" at bounding box center [273, 253] width 176 height 7
click at [344, 310] on textarea "Hi {{first_name}}, thanks for letting us know you'll be returning the garage at…" at bounding box center [370, 301] width 373 height 24
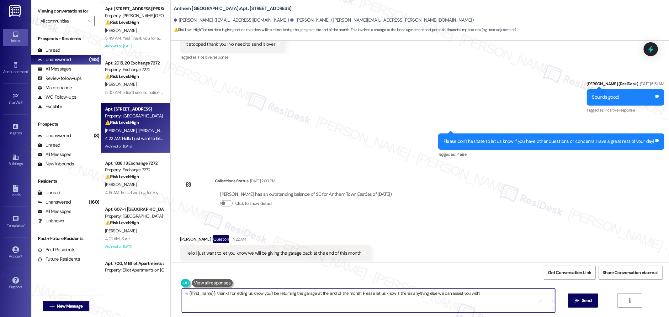
drag, startPoint x: 358, startPoint y: 294, endPoint x: 176, endPoint y: 298, distance: 182.0
click at [182, 298] on div "Hi {{first_name}}, thanks for letting us know you'll be returning the garage at…" at bounding box center [369, 301] width 374 height 24
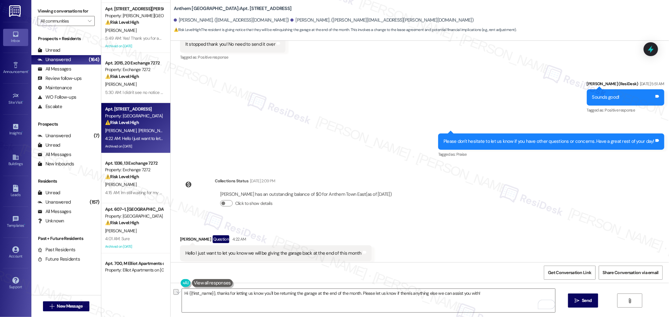
click at [184, 236] on div "[PERSON_NAME] Question 4:22 AM" at bounding box center [276, 241] width 192 height 10
click at [362, 297] on textarea "Hi {{first_name}}, thanks for letting us know you'll be returning the garage at…" at bounding box center [368, 301] width 373 height 24
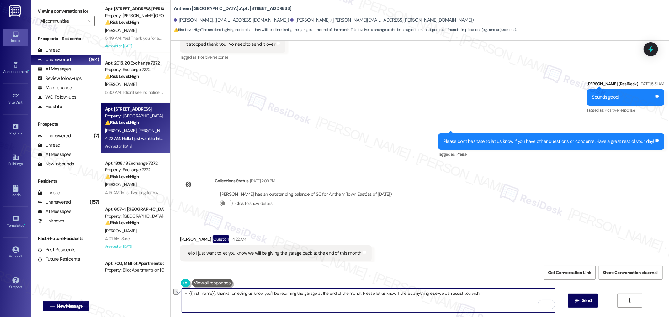
paste textarea "[PERSON_NAME], thank you for notifying us that you will be returning the garage…"
type textarea "Hi [PERSON_NAME], thank you for notifying us that you will be returning the gar…"
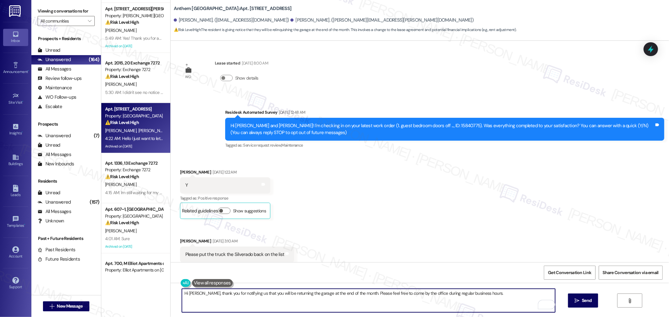
scroll to position [6074, 0]
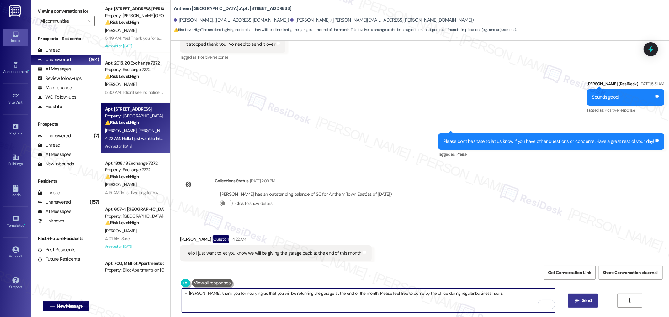
type textarea "Hi [PERSON_NAME], thank you for notifying us that you will be returning the gar…"
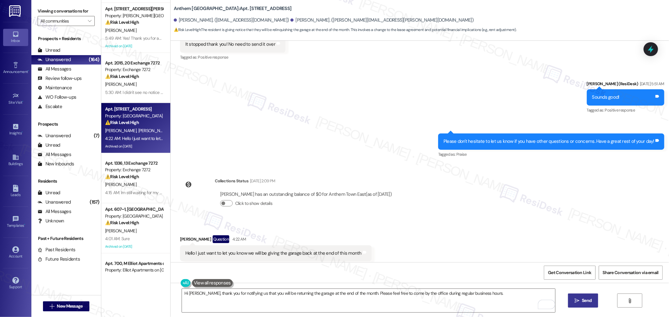
click at [585, 297] on button " Send" at bounding box center [583, 301] width 30 height 14
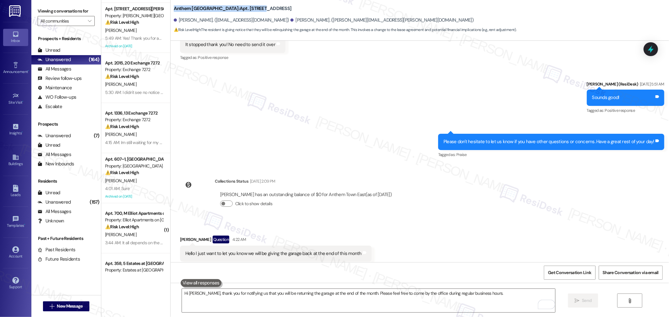
drag, startPoint x: 174, startPoint y: 9, endPoint x: 233, endPoint y: 8, distance: 59.0
click at [233, 8] on b "Anthem Town East: Apt. 0723, 7 Anthem Town East" at bounding box center [233, 8] width 118 height 7
copy b "Anthem Town East: Apt. 0723, 7"
drag, startPoint x: 174, startPoint y: 18, endPoint x: 202, endPoint y: 19, distance: 27.6
click at [202, 19] on div "[PERSON_NAME]. ([EMAIL_ADDRESS][DOMAIN_NAME])" at bounding box center [231, 20] width 115 height 7
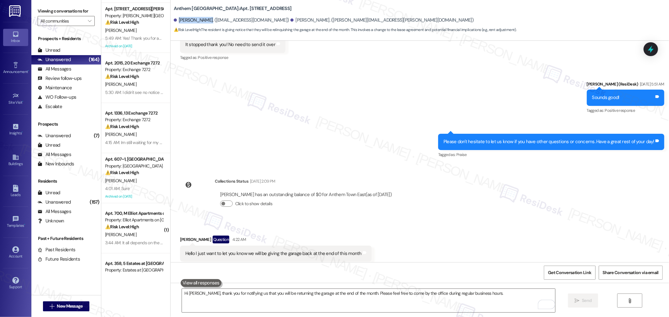
copy div "[PERSON_NAME]"
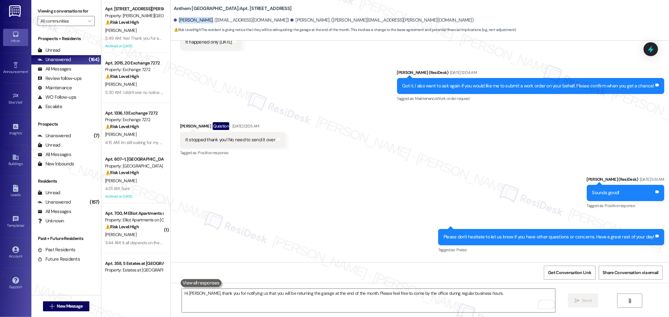
scroll to position [6117, 0]
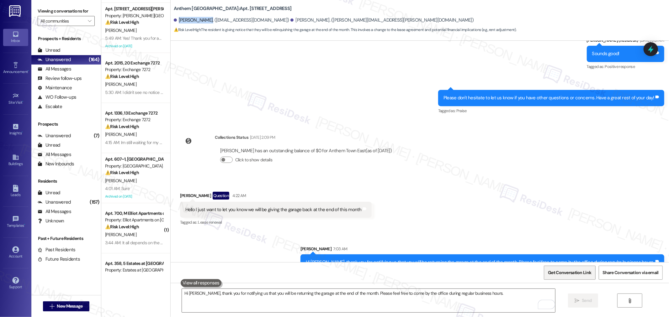
click at [572, 277] on span "Get Conversation Link" at bounding box center [570, 272] width 46 height 13
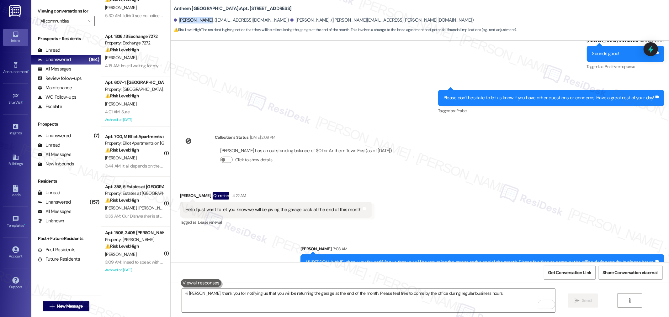
scroll to position [488, 0]
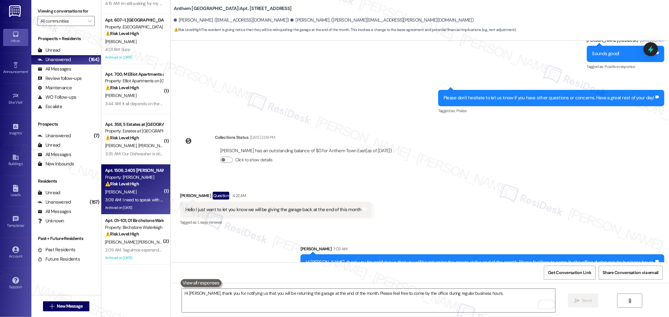
click at [145, 197] on div "3:09 AM: I need to speak with the property manager ASAP! 3:09 AM: I need to spe…" at bounding box center [169, 200] width 129 height 6
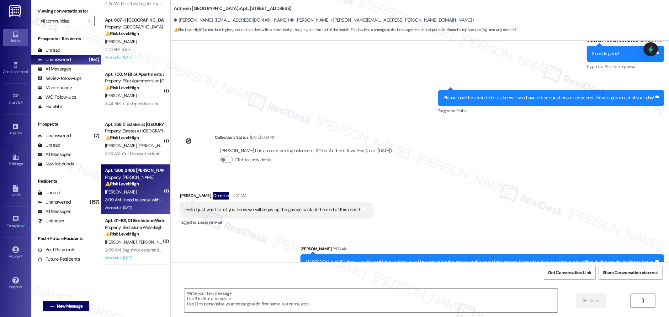
type textarea "Fetching suggested responses. Please feel free to read through the conversation…"
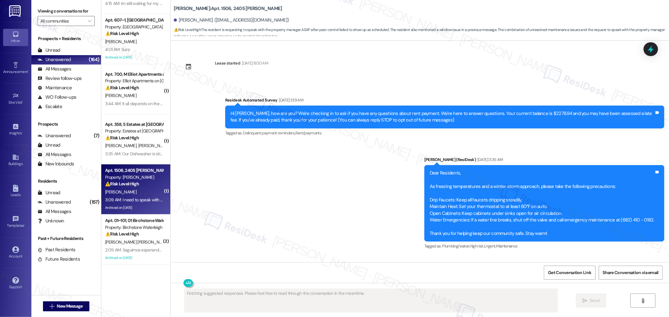
scroll to position [11980, 0]
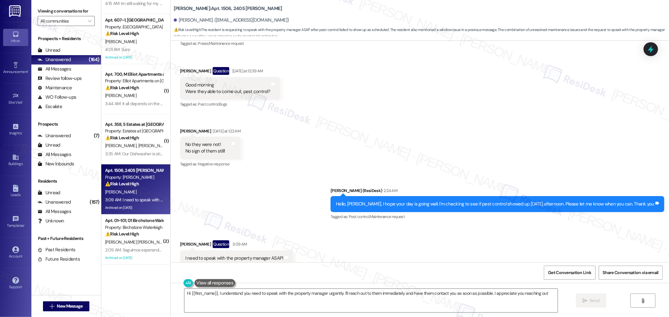
type textarea "Hi {{first_name}}, I understand you need to speak with the property manager urg…"
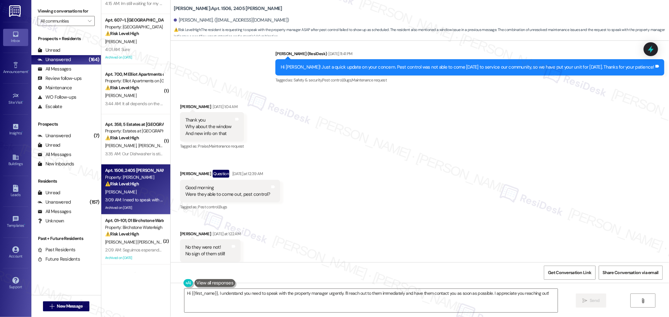
scroll to position [11876, 0]
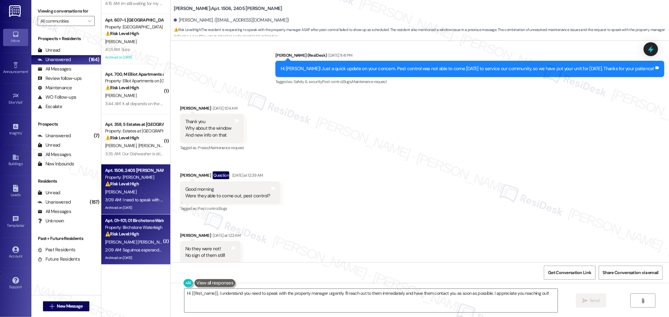
click at [145, 235] on div "⚠️ Risk Level: High The resident is following up on a previously submitted work…" at bounding box center [134, 234] width 58 height 7
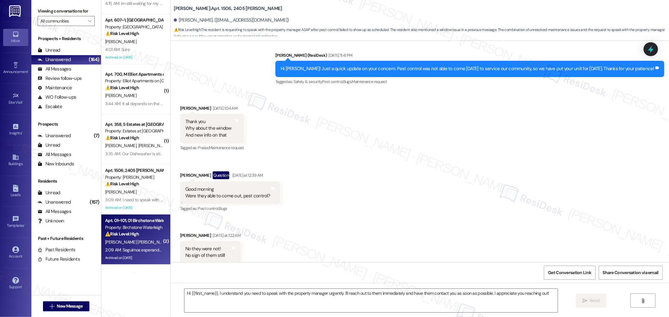
type textarea "Fetching suggested responses. Please feel free to read through the conversation…"
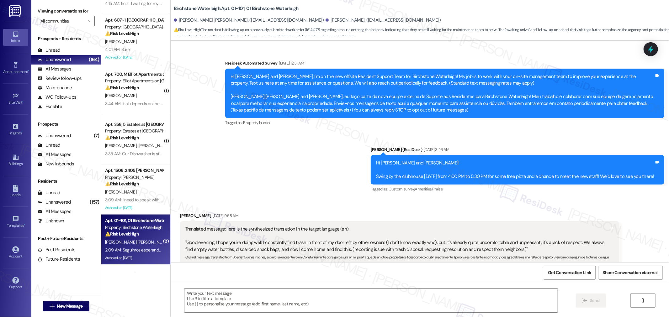
scroll to position [4715, 0]
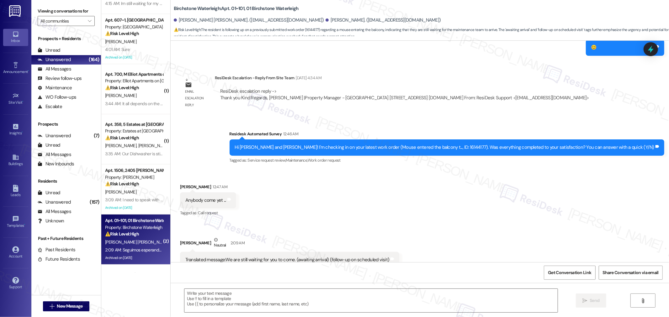
type textarea "Fetching suggested responses. Please feel free to read through the conversation…"
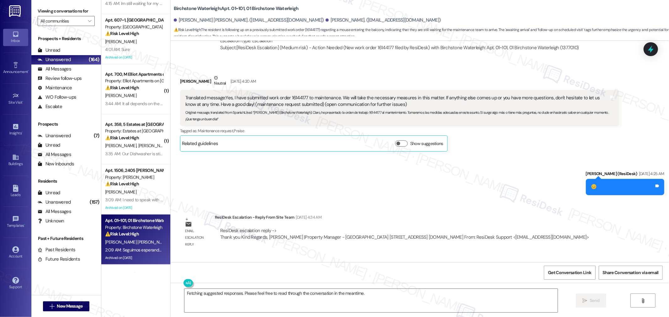
scroll to position [4506, 0]
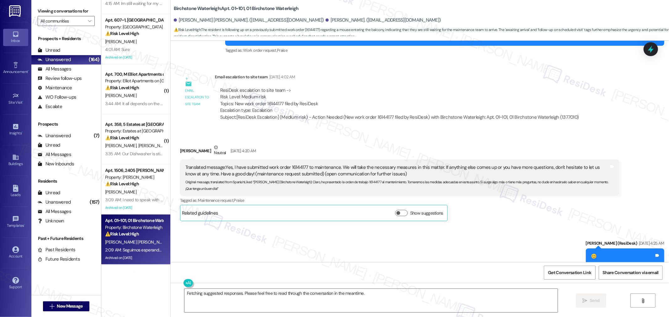
click at [306, 226] on div "Sent via SMS Jane (ResiDesk) Sep 16, 2025 at 4:25 AM 😊 Tags and notes" at bounding box center [420, 248] width 498 height 44
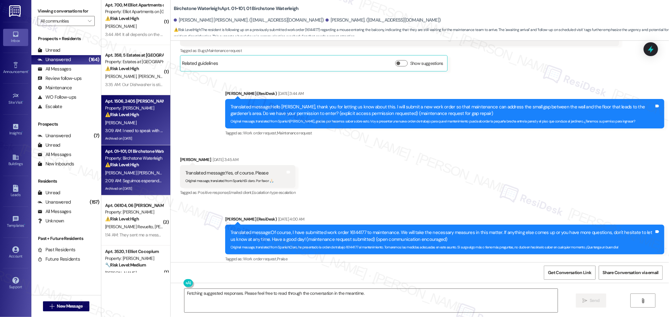
scroll to position [557, 0]
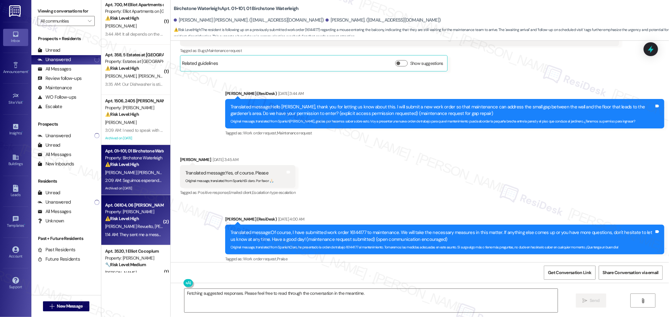
click at [155, 226] on span "Y. Mendoza Cruz" at bounding box center [187, 227] width 64 height 6
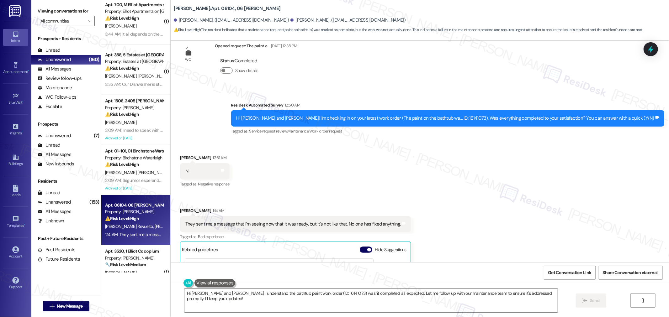
scroll to position [2454, 0]
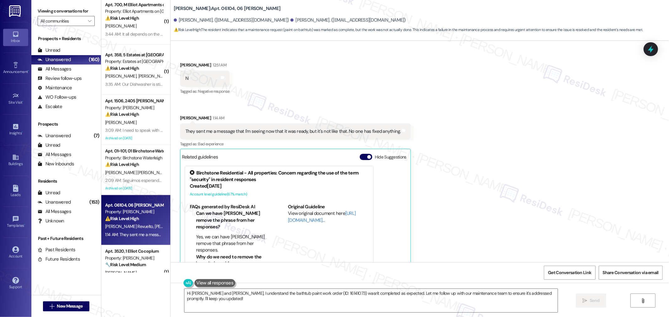
click at [265, 128] on div "They sent me a message that I'm seeing now that it was ready, but it's not like…" at bounding box center [292, 131] width 215 height 7
copy div "They sent me a message that I'm seeing now that it was ready, but it's not like…"
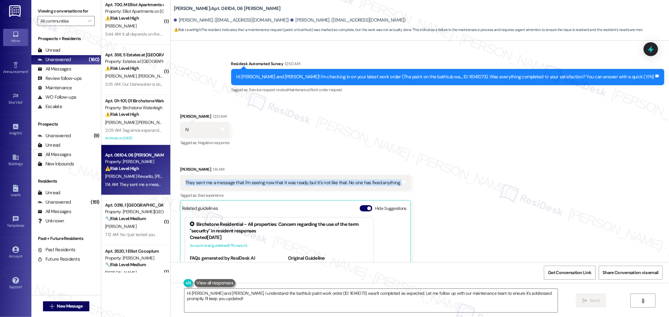
scroll to position [2420, 0]
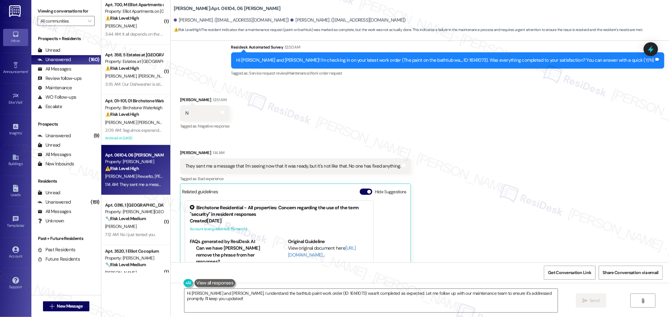
click at [459, 210] on div "Received via SMS Angel Nieto Revuelto 12:51 AM N Tags and notes Tagged as: Nega…" at bounding box center [420, 206] width 498 height 249
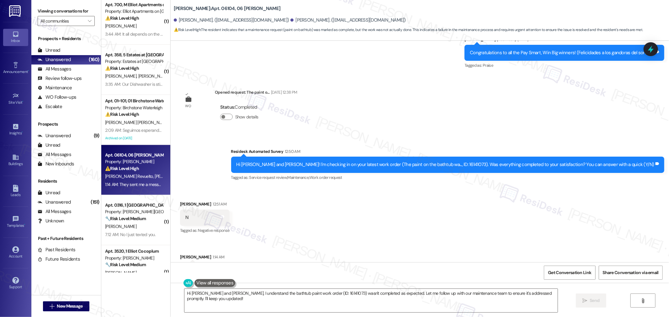
scroll to position [2350, 0]
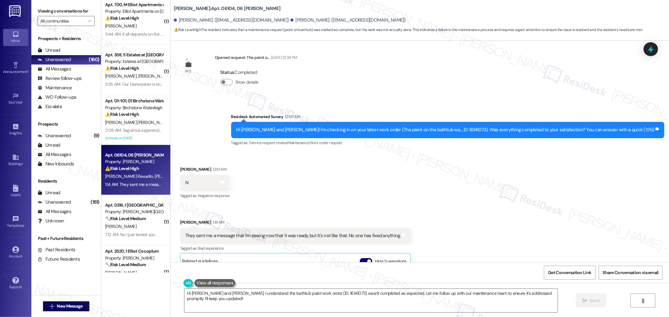
click at [306, 233] on div "They sent me a message that I'm seeing now that it was ready, but it's not like…" at bounding box center [292, 236] width 215 height 7
copy div "They sent me a message that I'm seeing now that it was ready, but it's not like…"
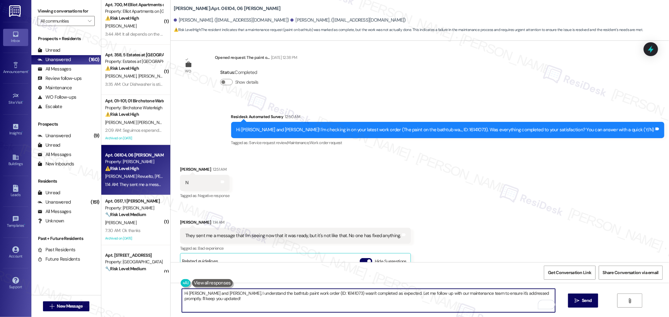
drag, startPoint x: 217, startPoint y: 293, endPoint x: 196, endPoint y: 295, distance: 20.8
click at [196, 295] on textarea "Hi Angel and Yudith, I understand the bathtub paint work order (ID: 16141073) w…" at bounding box center [368, 301] width 373 height 24
drag, startPoint x: 357, startPoint y: 294, endPoint x: 544, endPoint y: 290, distance: 187.0
click at [544, 290] on textarea "Hi Angel , I understand the bathtub paint work order (ID: 16141073) wasn't comp…" at bounding box center [368, 301] width 373 height 24
paste textarea "Could you send me a quick photo or short video so I can document this for the s…"
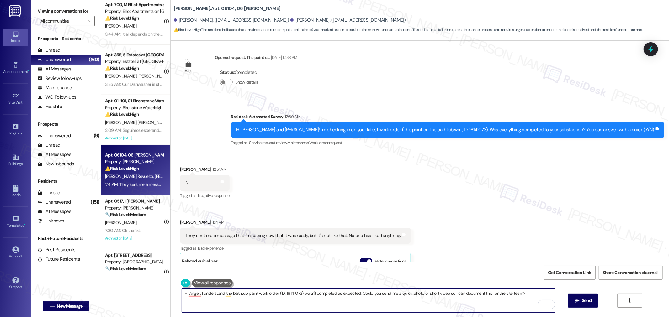
type textarea "Hi Angel , I understand the bathtub paint work order (ID: 16141073) wasn't comp…"
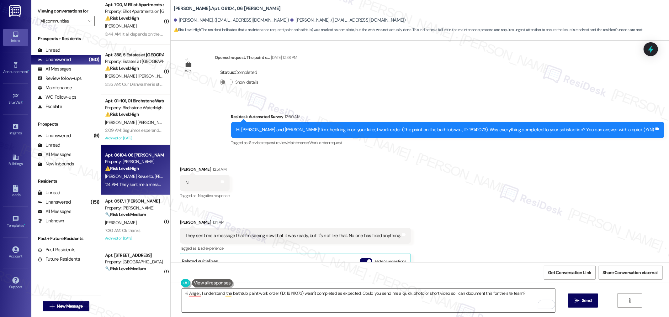
click at [528, 296] on textarea "Hi Angel , I understand the bathtub paint work order (ID: 16141073) wasn't comp…" at bounding box center [368, 301] width 373 height 24
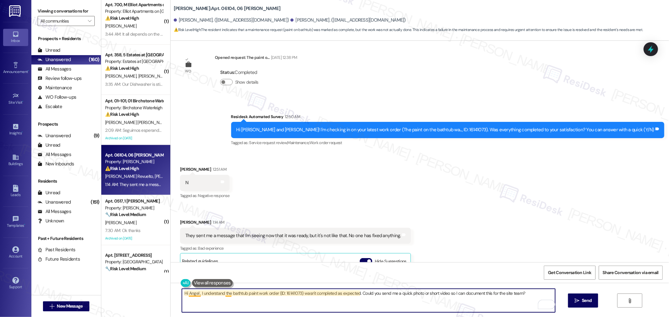
click at [223, 294] on textarea "Hi Angel , I understand the bathtub paint work order (ID: 16141073) wasn't comp…" at bounding box center [368, 301] width 373 height 24
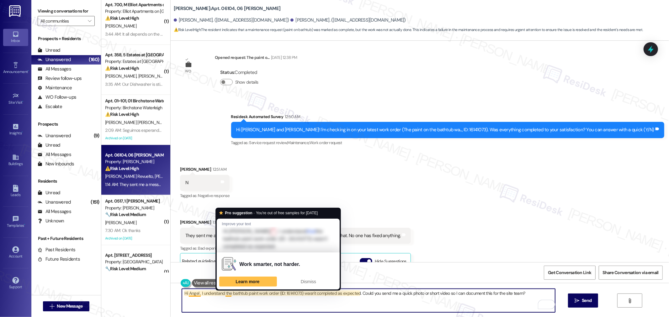
click at [325, 305] on textarea "Hi Angel , I understand the bathtub paint work order (ID: 16141073) wasn't comp…" at bounding box center [368, 301] width 373 height 24
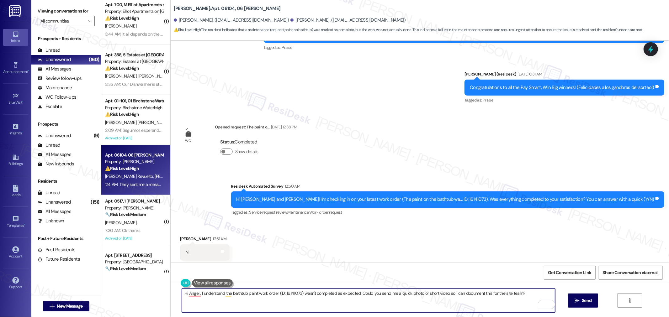
scroll to position [2454, 0]
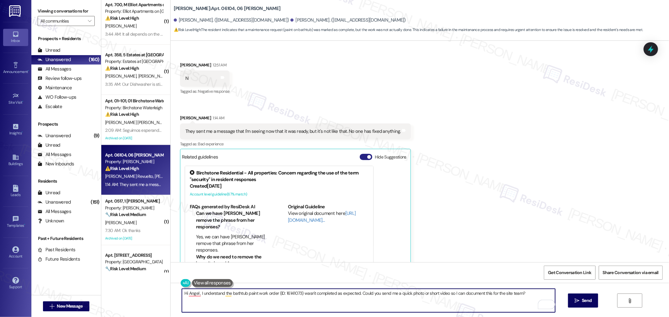
click at [360, 154] on button "Hide Suggestions" at bounding box center [366, 157] width 13 height 6
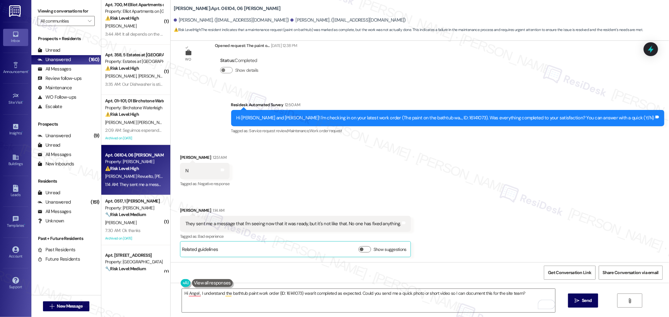
scroll to position [2328, 0]
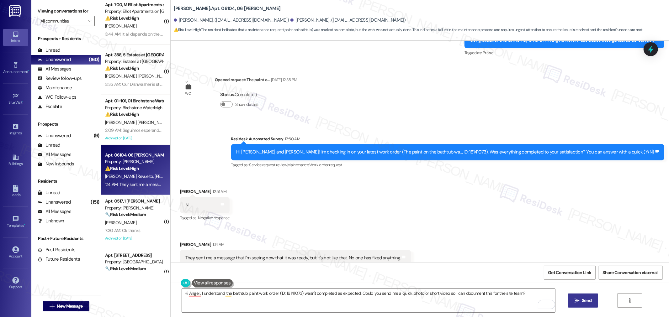
click at [575, 305] on button " Send" at bounding box center [583, 301] width 30 height 14
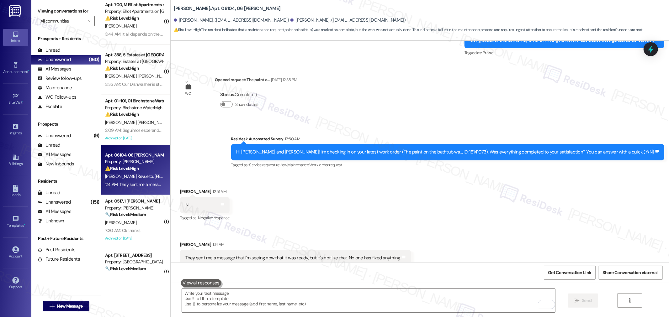
scroll to position [2327, 0]
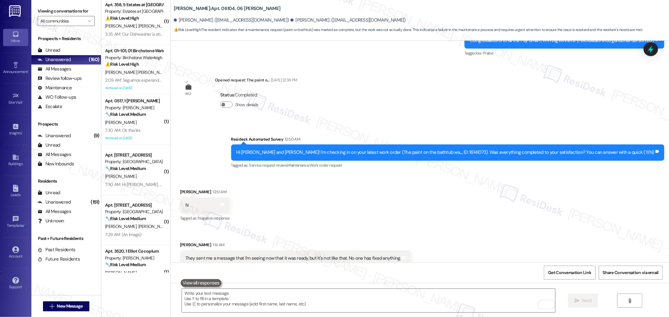
click at [306, 175] on div "Received via SMS Angel Nieto Revuelto 12:51 AM N Tags and notes Tagged as: Nega…" at bounding box center [420, 236] width 498 height 122
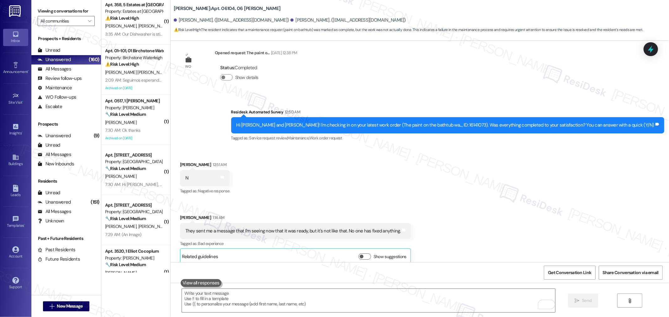
scroll to position [2371, 0]
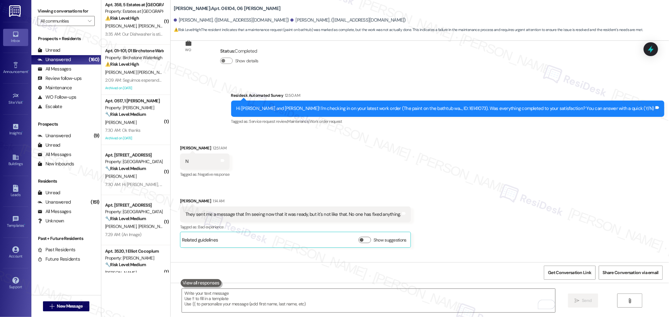
click at [529, 165] on div "Received via SMS Angel Nieto Revuelto 12:51 AM N Tags and notes Tagged as: Nega…" at bounding box center [420, 192] width 498 height 122
